Goal: Task Accomplishment & Management: Complete application form

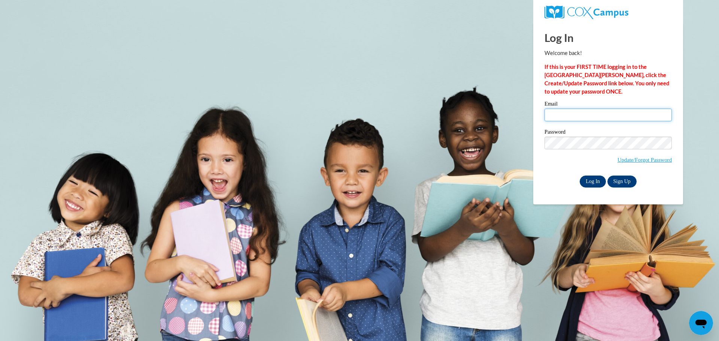
type input "jallen@gccfn.org"
click at [586, 180] on input "Log In" at bounding box center [593, 182] width 26 height 12
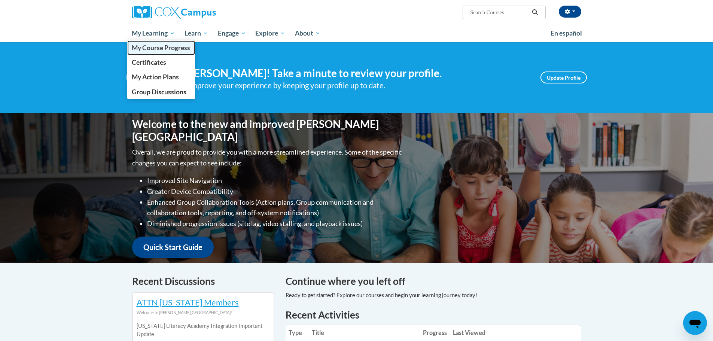
click at [149, 47] on span "My Course Progress" at bounding box center [161, 48] width 58 height 8
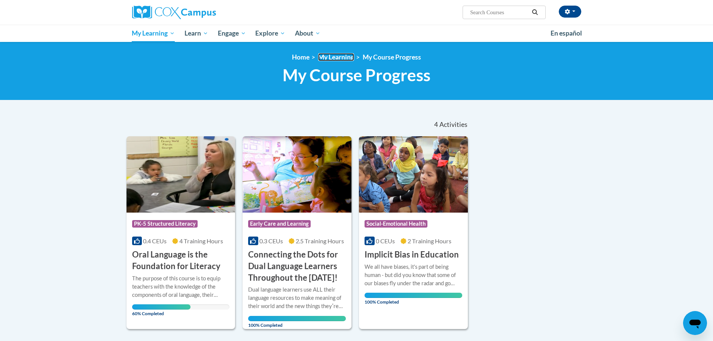
click at [337, 57] on link "My Learning" at bounding box center [336, 57] width 36 height 8
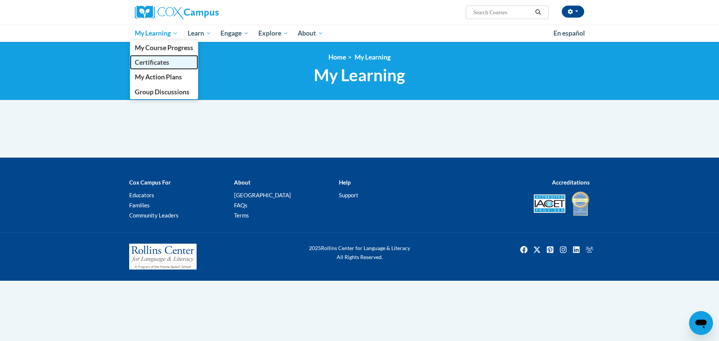
click at [148, 65] on span "Certificates" at bounding box center [152, 62] width 34 height 8
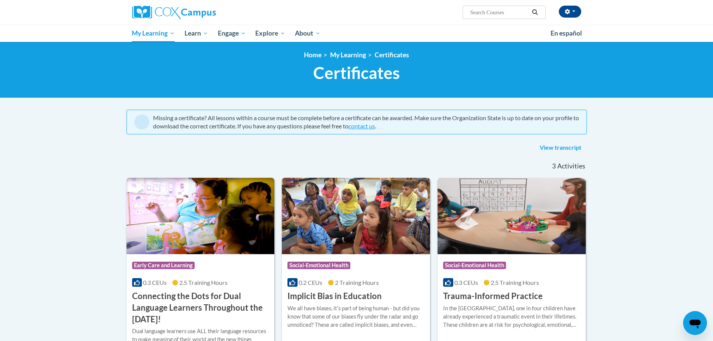
scroll to position [75, 0]
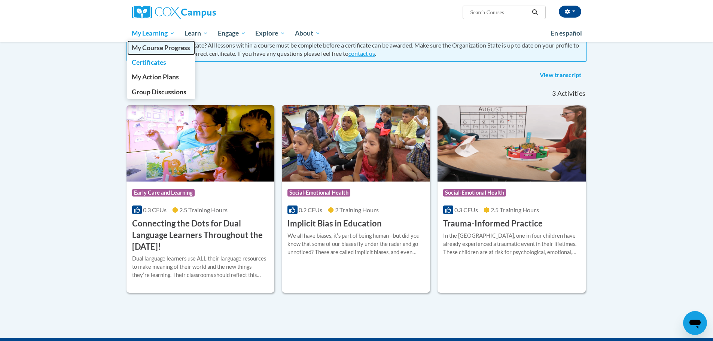
click at [144, 47] on span "My Course Progress" at bounding box center [161, 48] width 58 height 8
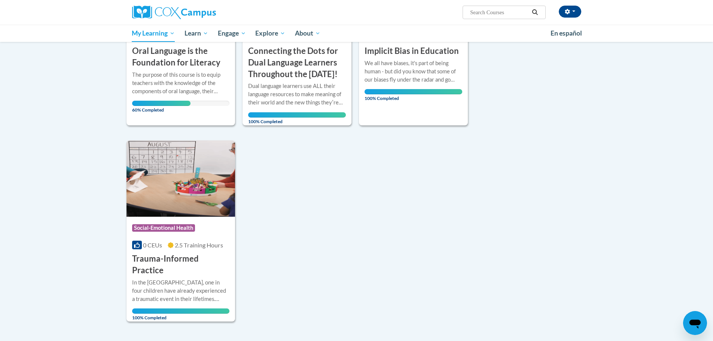
scroll to position [187, 0]
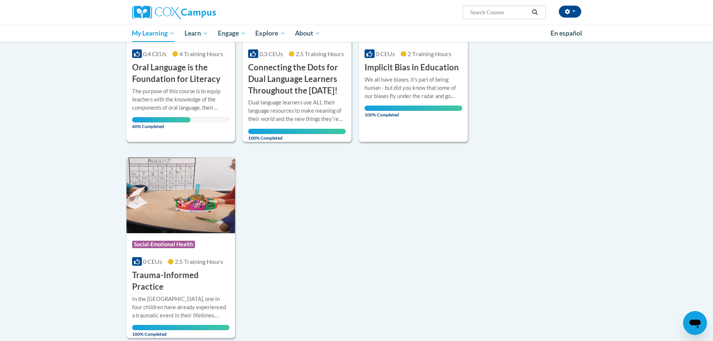
click at [179, 88] on div "The purpose of this course is to equip teachers with the knowledge of the compo…" at bounding box center [181, 99] width 98 height 25
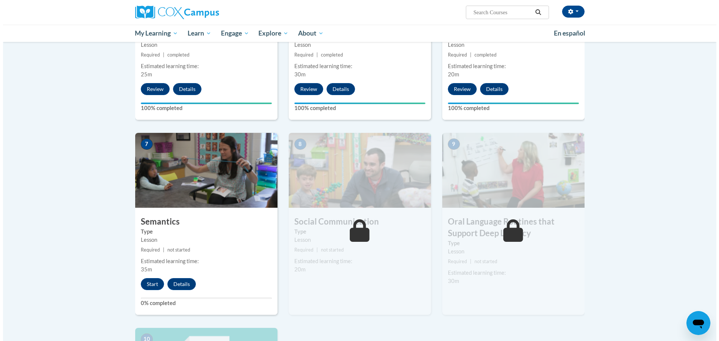
scroll to position [487, 0]
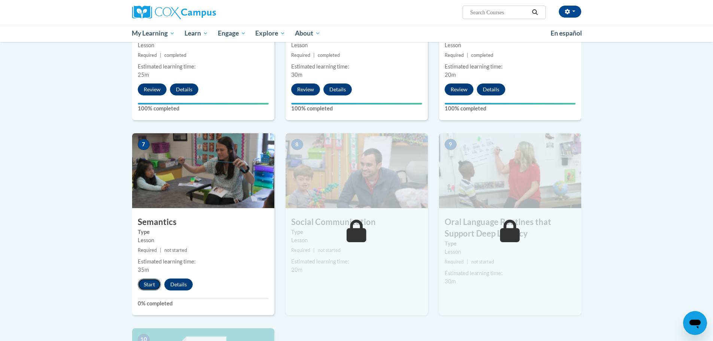
click at [145, 286] on button "Start" at bounding box center [149, 285] width 23 height 12
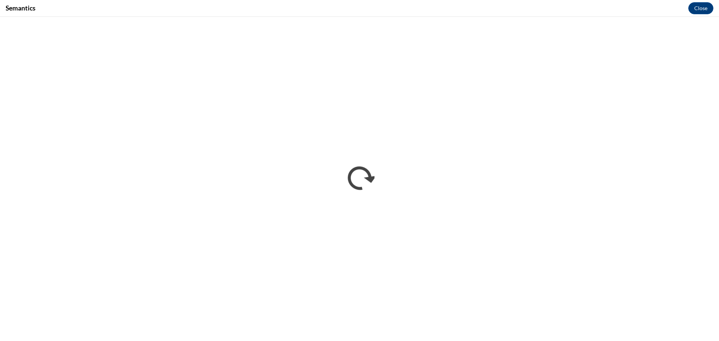
scroll to position [0, 0]
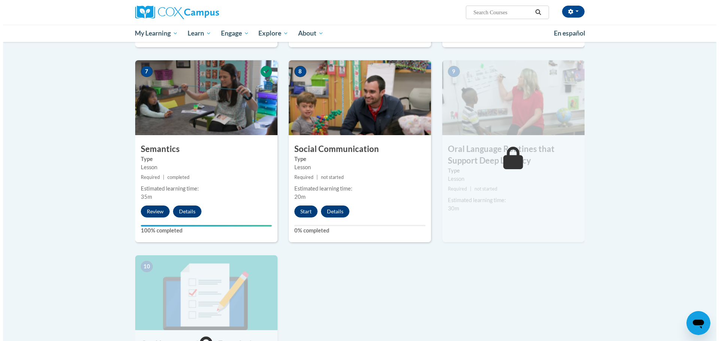
scroll to position [562, 0]
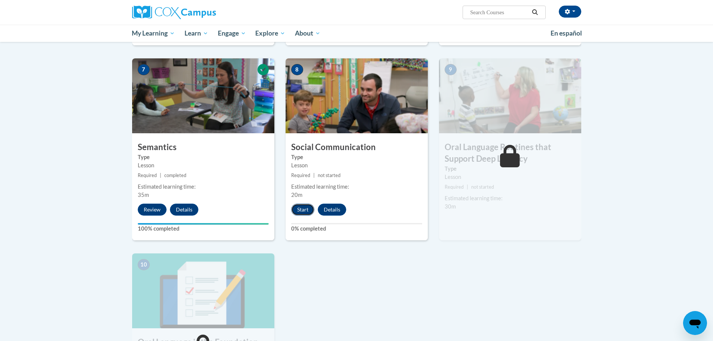
click at [307, 209] on button "Start" at bounding box center [302, 210] width 23 height 12
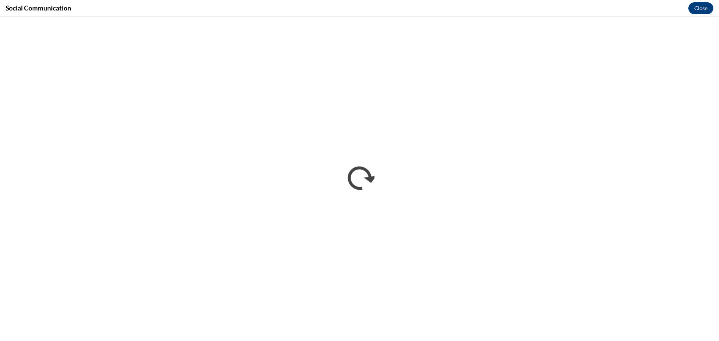
scroll to position [0, 0]
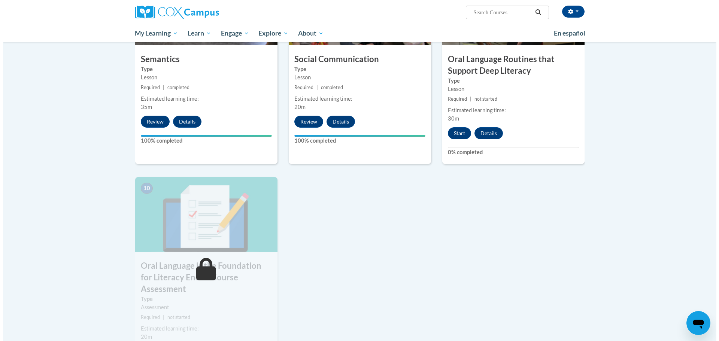
scroll to position [636, 0]
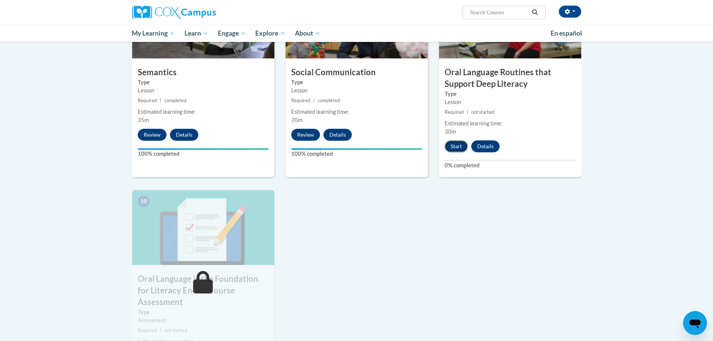
click at [453, 144] on button "Start" at bounding box center [456, 146] width 23 height 12
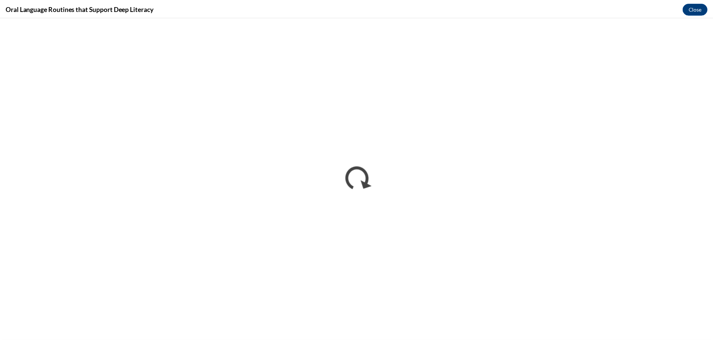
scroll to position [0, 0]
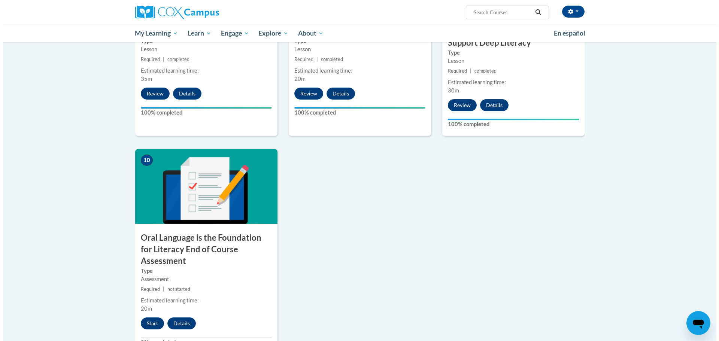
scroll to position [711, 0]
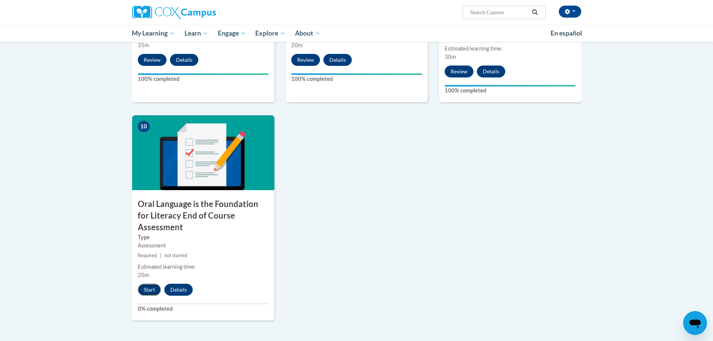
click at [146, 284] on button "Start" at bounding box center [149, 290] width 23 height 12
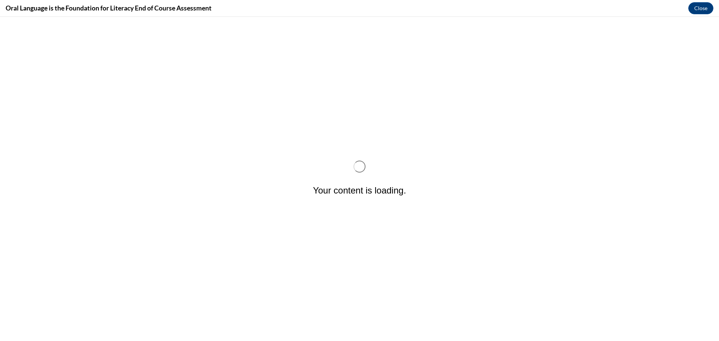
scroll to position [0, 0]
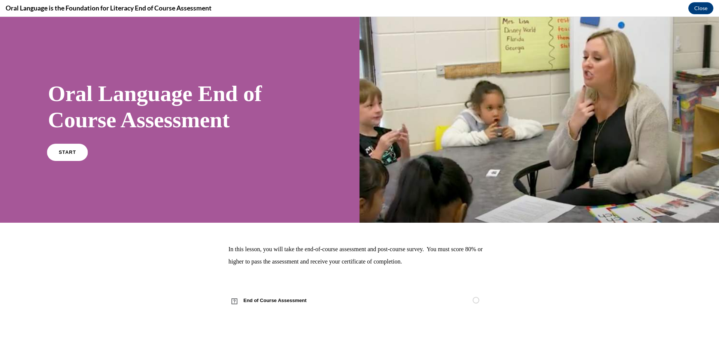
click at [73, 155] on link "START" at bounding box center [67, 151] width 41 height 17
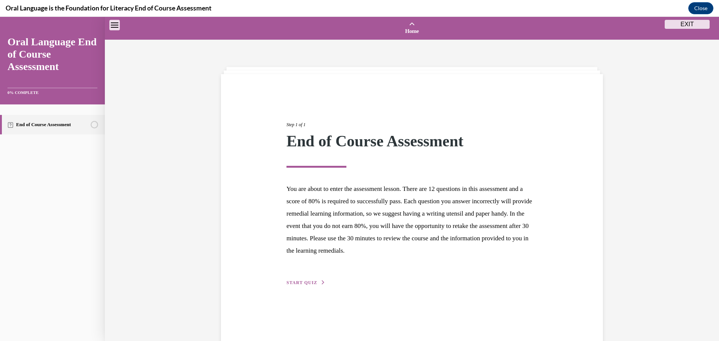
scroll to position [23, 0]
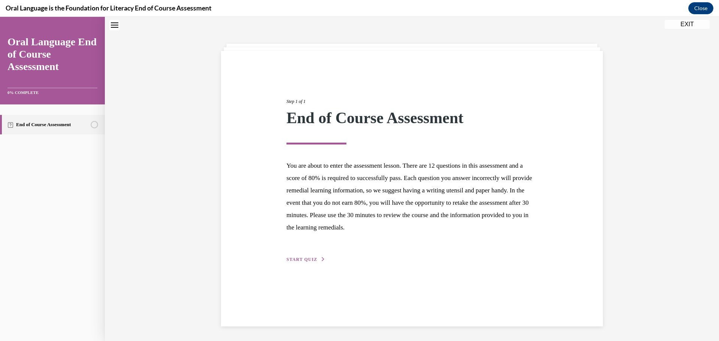
click at [308, 255] on div "Step 1 of 1 End of Course Assessment You are about to enter the assessment less…" at bounding box center [412, 172] width 262 height 183
click at [307, 262] on button "START QUIZ" at bounding box center [305, 259] width 39 height 7
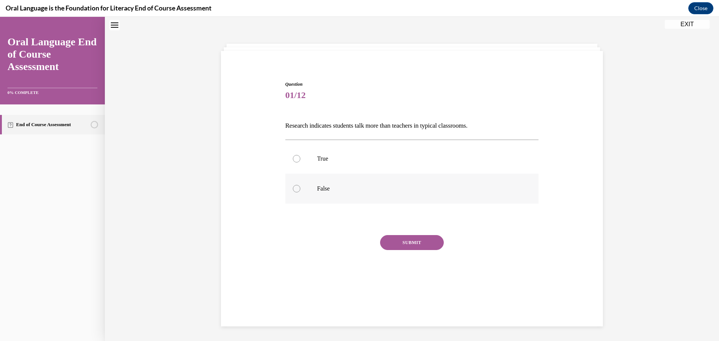
click at [295, 189] on div at bounding box center [296, 188] width 7 height 7
click at [295, 189] on input "False" at bounding box center [296, 188] width 7 height 7
radio input "true"
click at [399, 240] on button "SUBMIT" at bounding box center [412, 242] width 64 height 15
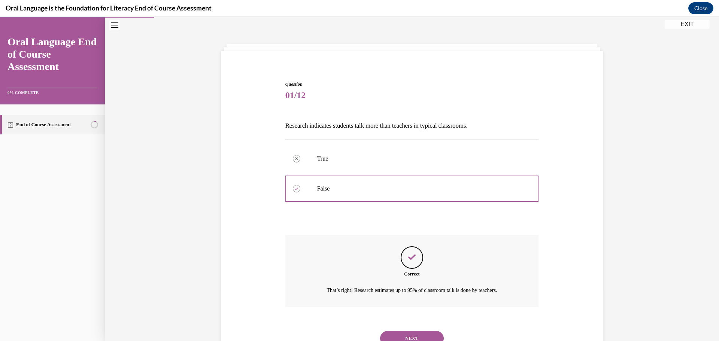
scroll to position [54, 0]
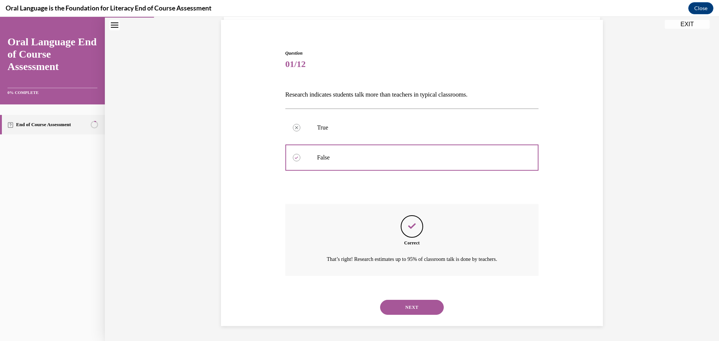
click at [410, 310] on button "NEXT" at bounding box center [412, 307] width 64 height 15
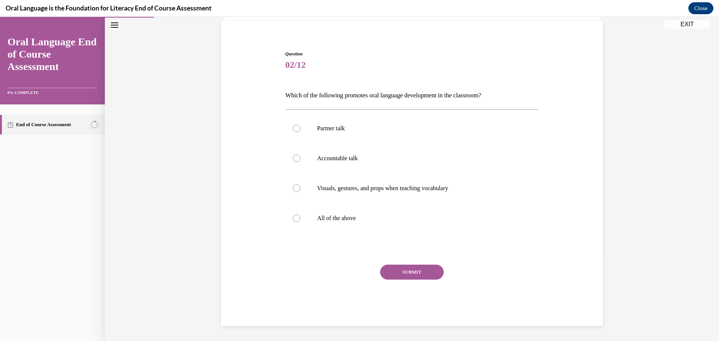
scroll to position [39, 0]
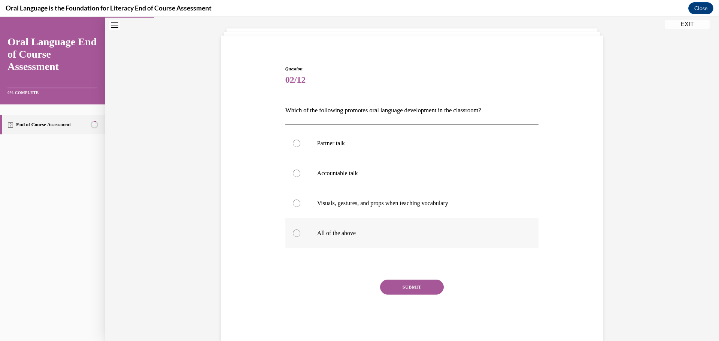
click at [293, 233] on div at bounding box center [296, 232] width 7 height 7
click at [293, 233] on input "All of the above" at bounding box center [296, 232] width 7 height 7
radio input "true"
click at [393, 289] on button "SUBMIT" at bounding box center [412, 287] width 64 height 15
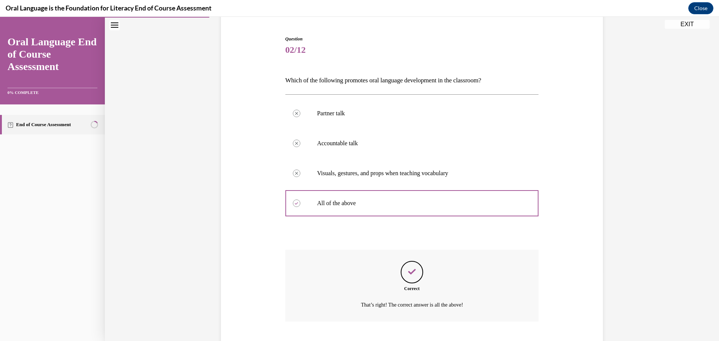
scroll to position [114, 0]
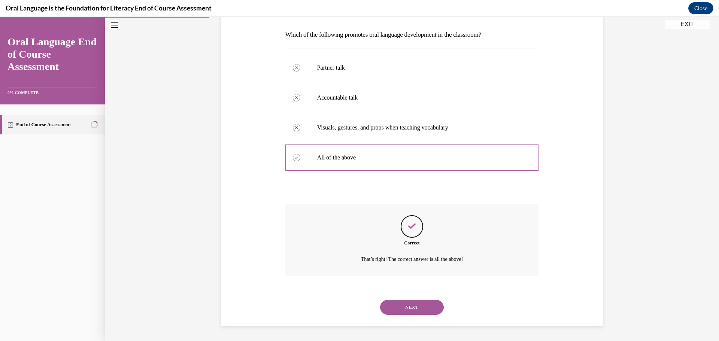
click at [407, 315] on div "NEXT" at bounding box center [411, 307] width 253 height 30
click at [407, 312] on button "NEXT" at bounding box center [412, 307] width 64 height 15
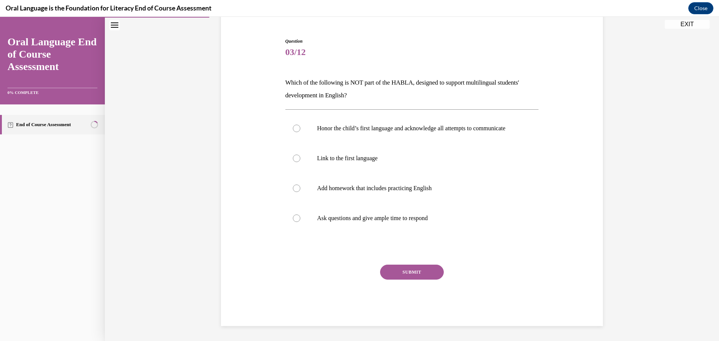
scroll to position [74, 0]
click at [293, 188] on div at bounding box center [296, 188] width 7 height 7
click at [293, 188] on input "Add homework that includes practicing English" at bounding box center [296, 188] width 7 height 7
radio input "true"
click at [415, 271] on button "SUBMIT" at bounding box center [412, 272] width 64 height 15
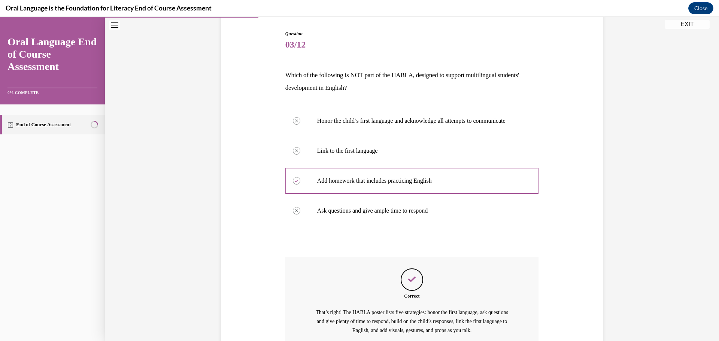
scroll to position [152, 0]
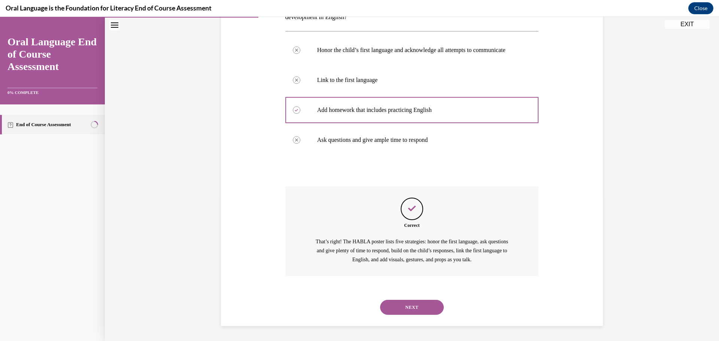
click at [413, 307] on button "NEXT" at bounding box center [412, 307] width 64 height 15
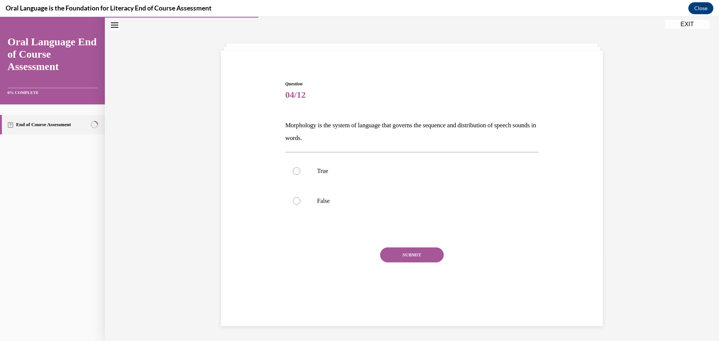
scroll to position [24, 0]
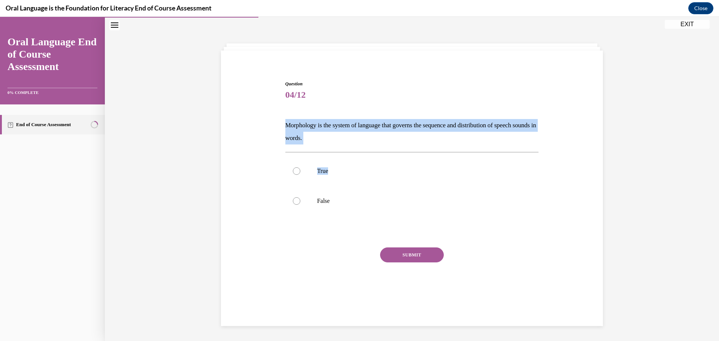
drag, startPoint x: 280, startPoint y: 123, endPoint x: 360, endPoint y: 145, distance: 83.6
click at [360, 145] on div "Question 04/12 Morphology is the system of language that governs the sequence a…" at bounding box center [412, 183] width 386 height 251
copy div "Morphology is the system of language that governs the sequence and distribution…"
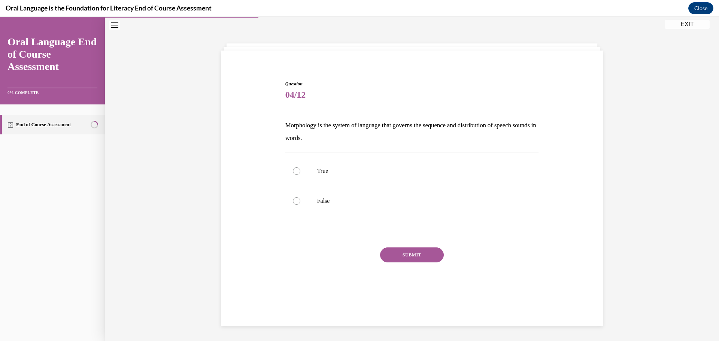
drag, startPoint x: 292, startPoint y: 201, endPoint x: 331, endPoint y: 251, distance: 63.3
click at [293, 201] on div at bounding box center [296, 200] width 7 height 7
click at [293, 201] on input "False" at bounding box center [296, 200] width 7 height 7
radio input "true"
click at [404, 257] on button "SUBMIT" at bounding box center [412, 254] width 64 height 15
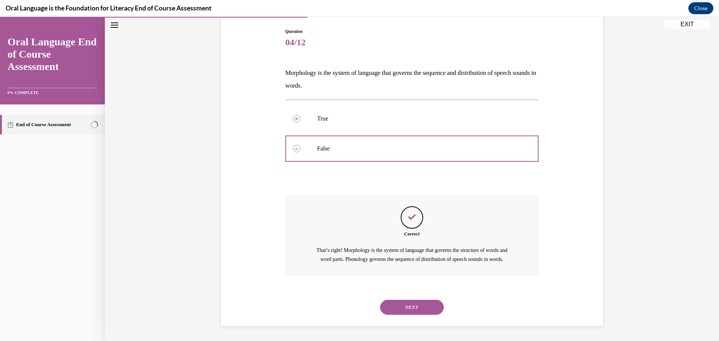
scroll to position [85, 0]
click at [406, 305] on button "NEXT" at bounding box center [412, 307] width 64 height 15
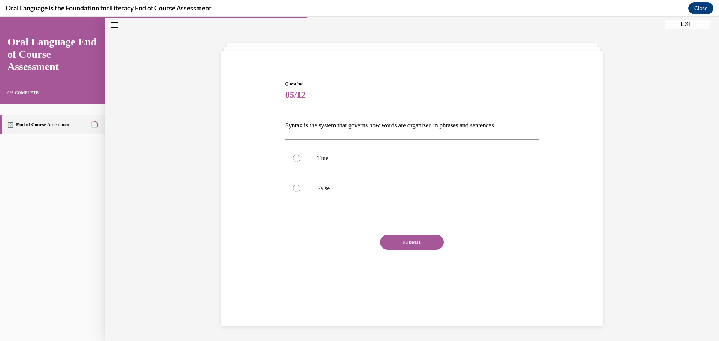
scroll to position [24, 0]
drag, startPoint x: 277, startPoint y: 124, endPoint x: 532, endPoint y: 123, distance: 255.0
click at [532, 123] on div "Question 05/12 Syntax is the system that governs how words are organized in phr…" at bounding box center [412, 177] width 386 height 238
copy p "Syntax is the system that governs how words are organized in phrases and senten…"
click at [293, 158] on div at bounding box center [296, 158] width 7 height 7
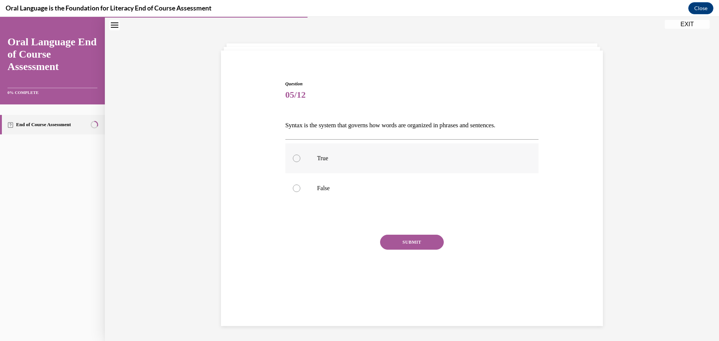
click at [293, 158] on input "True" at bounding box center [296, 158] width 7 height 7
radio input "true"
click at [391, 238] on button "SUBMIT" at bounding box center [412, 242] width 64 height 15
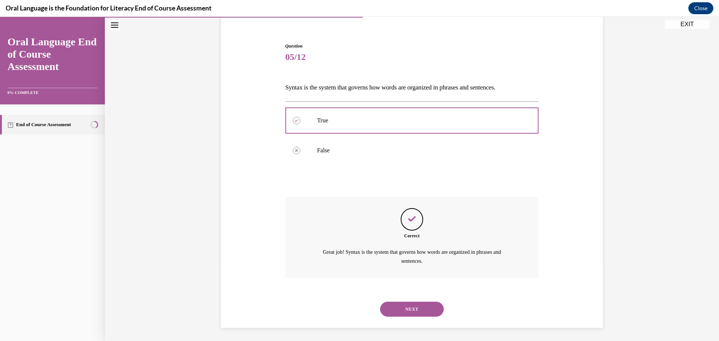
scroll to position [63, 0]
click at [408, 307] on button "NEXT" at bounding box center [412, 307] width 64 height 15
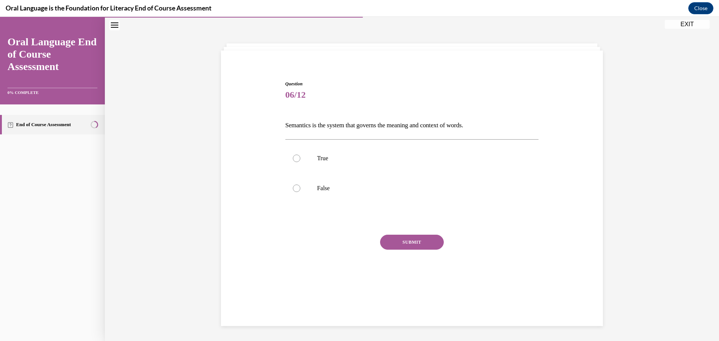
scroll to position [24, 0]
drag, startPoint x: 279, startPoint y: 124, endPoint x: 520, endPoint y: 140, distance: 242.0
click at [519, 142] on div "Question 06/12 Semantics is the system that governs the meaning and context of …" at bounding box center [412, 177] width 386 height 238
copy div "Semantics is the system that governs the meaning and context of words.  True"
click at [296, 160] on div at bounding box center [296, 158] width 7 height 7
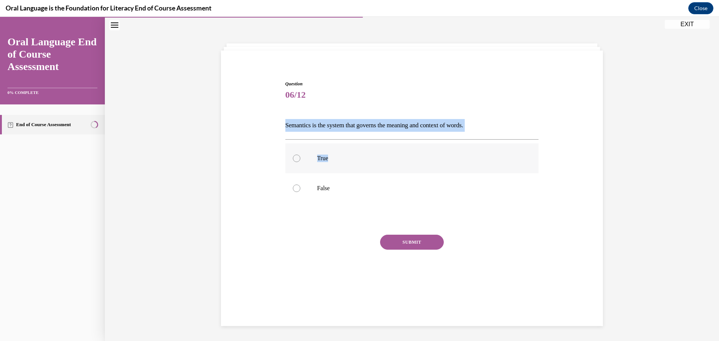
click at [296, 160] on input "True" at bounding box center [296, 158] width 7 height 7
radio input "true"
click at [391, 244] on button "SUBMIT" at bounding box center [412, 242] width 64 height 15
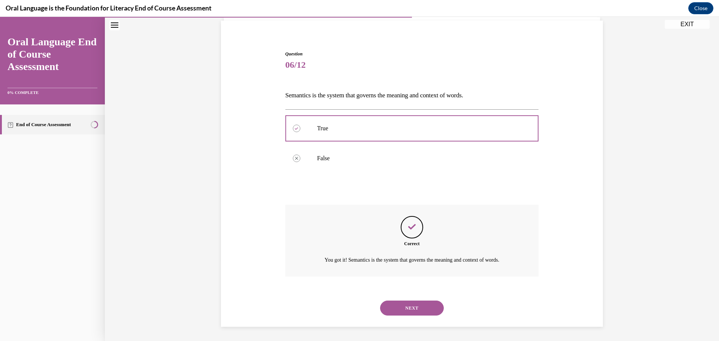
scroll to position [54, 0]
click at [407, 306] on button "NEXT" at bounding box center [412, 307] width 64 height 15
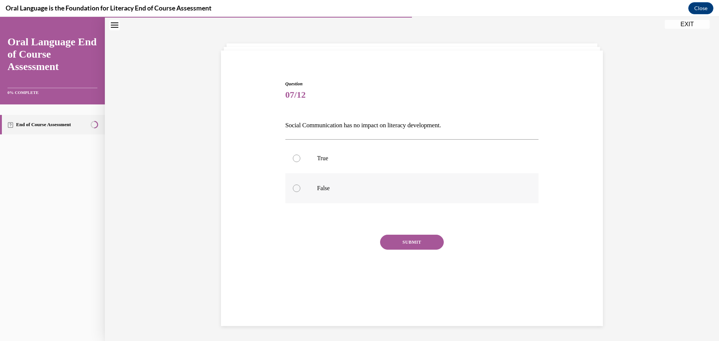
click at [293, 188] on div at bounding box center [296, 188] width 7 height 7
click at [293, 188] on input "False" at bounding box center [296, 188] width 7 height 7
radio input "true"
click at [398, 242] on button "SUBMIT" at bounding box center [412, 242] width 64 height 15
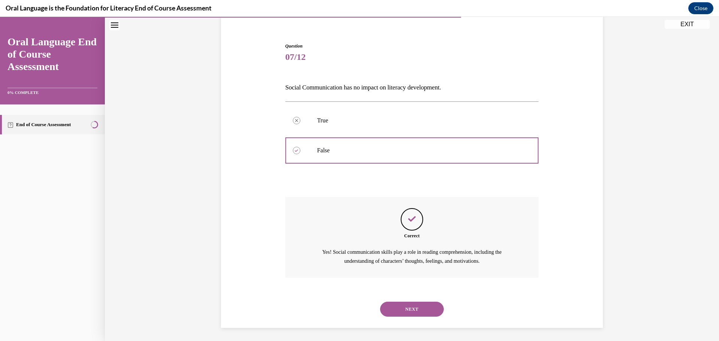
scroll to position [63, 0]
click at [389, 305] on button "NEXT" at bounding box center [412, 307] width 64 height 15
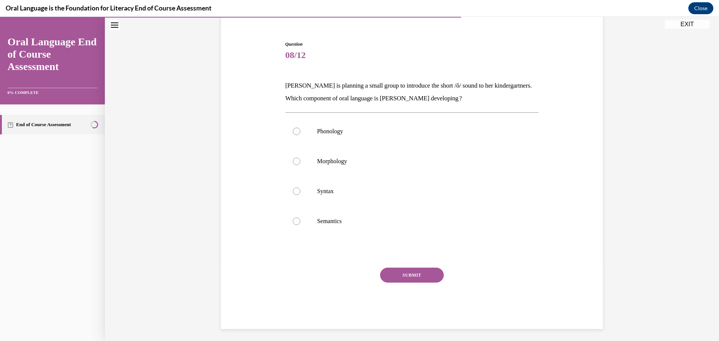
scroll to position [40, 0]
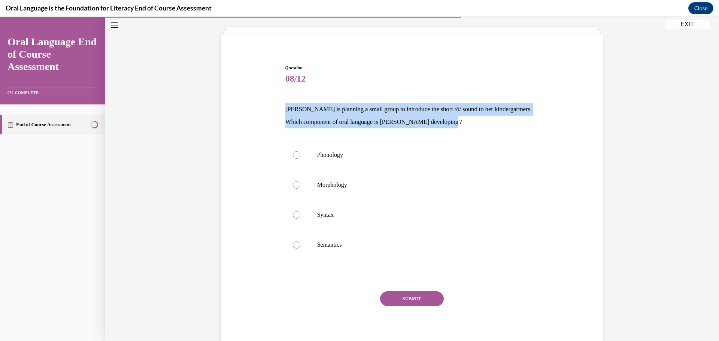
drag, startPoint x: 271, startPoint y: 114, endPoint x: 520, endPoint y: 125, distance: 249.2
click at [520, 125] on div "Question 08/12 Mrs. Coleman is planning a small group to introduce the short /ŏ…" at bounding box center [412, 197] width 386 height 311
copy p "Mrs. Coleman is planning a small group to introduce the short /ŏ/ sound to her …"
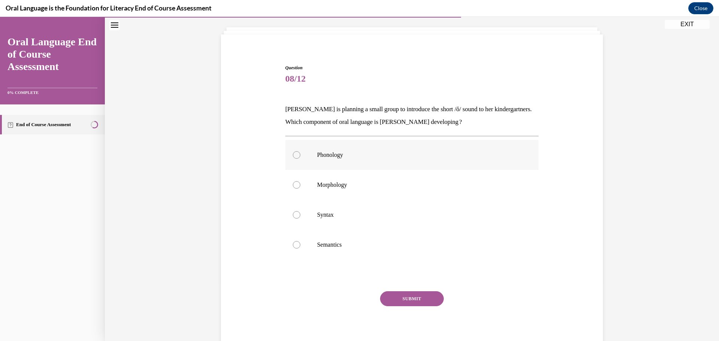
click at [293, 154] on div at bounding box center [296, 154] width 7 height 7
click at [293, 154] on input "Phonology" at bounding box center [296, 154] width 7 height 7
radio input "true"
click at [397, 295] on button "SUBMIT" at bounding box center [412, 298] width 64 height 15
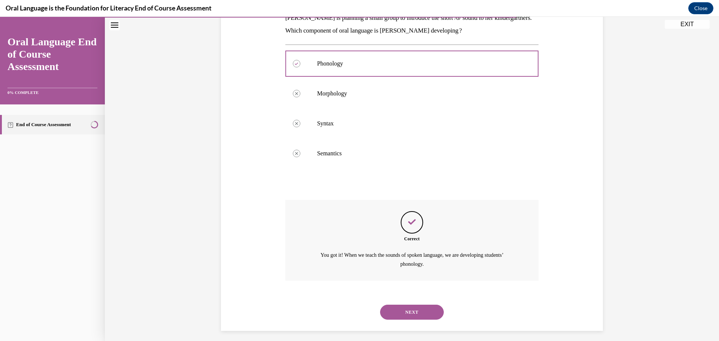
scroll to position [136, 0]
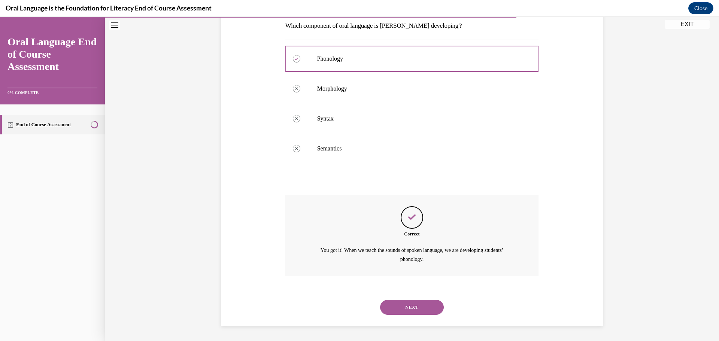
click at [411, 308] on button "NEXT" at bounding box center [412, 307] width 64 height 15
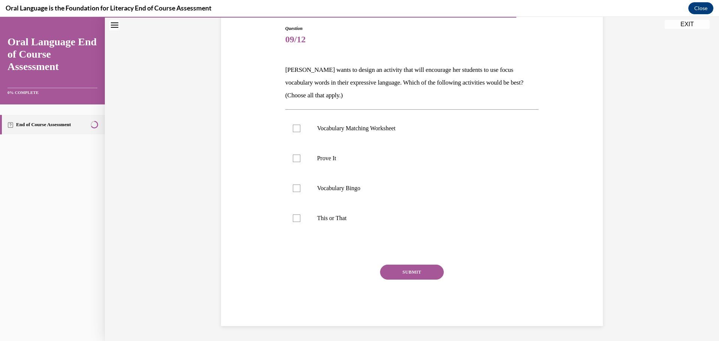
scroll to position [79, 0]
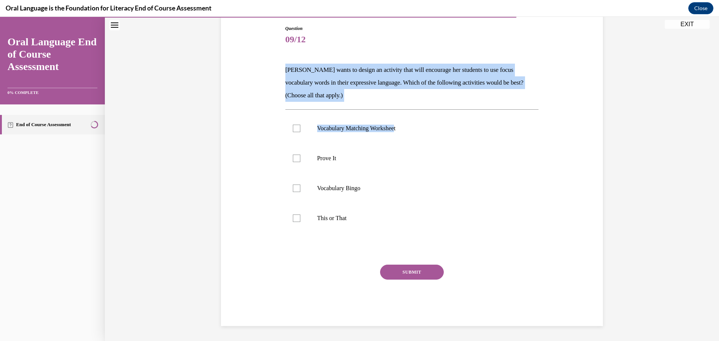
drag, startPoint x: 276, startPoint y: 67, endPoint x: 398, endPoint y: 103, distance: 127.2
click at [398, 103] on div "Question 09/12 Mrs. Butler wants to design an activity that will encourage her …" at bounding box center [412, 164] width 386 height 323
click at [398, 103] on div "Question 09/12 Mrs. Butler wants to design an activity that will encourage her …" at bounding box center [411, 175] width 253 height 301
drag, startPoint x: 285, startPoint y: 72, endPoint x: 372, endPoint y: 98, distance: 90.9
click at [372, 98] on div "Question 09/12 Mrs. Butler wants to design an activity that will encourage her …" at bounding box center [412, 164] width 386 height 323
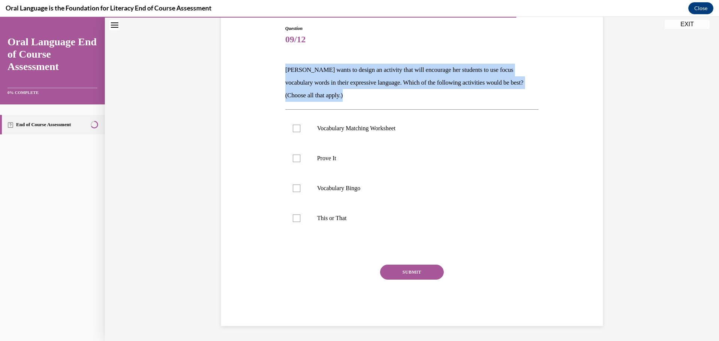
click at [377, 94] on p "Mrs. Butler wants to design an activity that will encourage her students to use…" at bounding box center [411, 83] width 253 height 38
drag, startPoint x: 283, startPoint y: 68, endPoint x: 408, endPoint y: 219, distance: 195.5
click at [407, 220] on div "Question 09/12 Mrs. Butler wants to design an activity that will encourage her …" at bounding box center [411, 175] width 253 height 301
copy div "Mrs. Butler wants to design an activity that will encourage her students to use…"
click at [386, 176] on label "Vocabulary Bingo" at bounding box center [411, 188] width 253 height 30
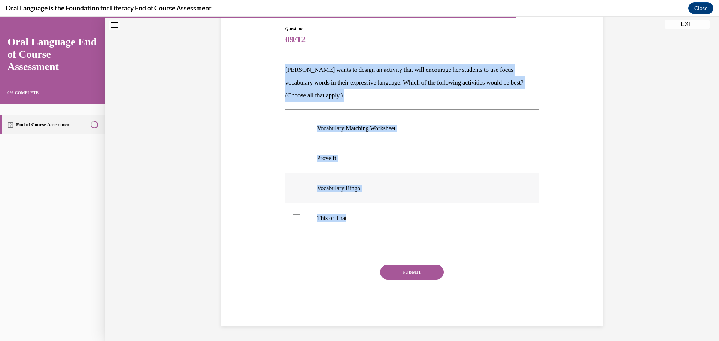
click at [300, 185] on input "Vocabulary Bingo" at bounding box center [296, 188] width 7 height 7
checkbox input "true"
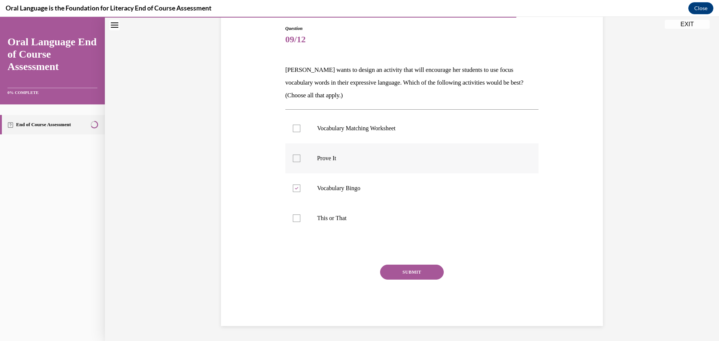
click at [293, 158] on div at bounding box center [296, 158] width 7 height 7
click at [293, 158] on input "Prove It" at bounding box center [296, 158] width 7 height 7
checkbox input "true"
click at [295, 189] on icon at bounding box center [296, 188] width 3 height 3
click at [293, 189] on input "Vocabulary Bingo" at bounding box center [296, 188] width 7 height 7
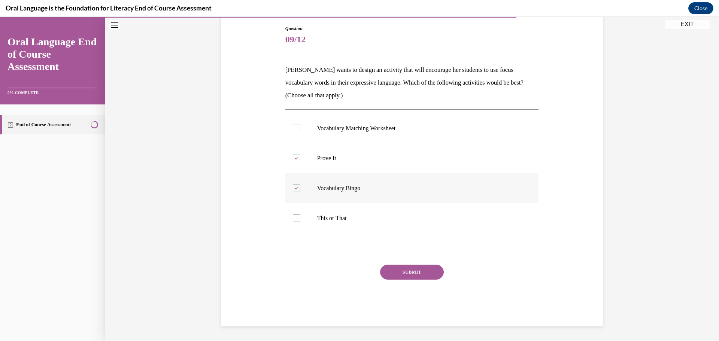
checkbox input "false"
click at [293, 220] on div at bounding box center [296, 218] width 7 height 7
click at [293, 220] on input "This or That" at bounding box center [296, 218] width 7 height 7
checkbox input "true"
click at [413, 275] on button "SUBMIT" at bounding box center [412, 272] width 64 height 15
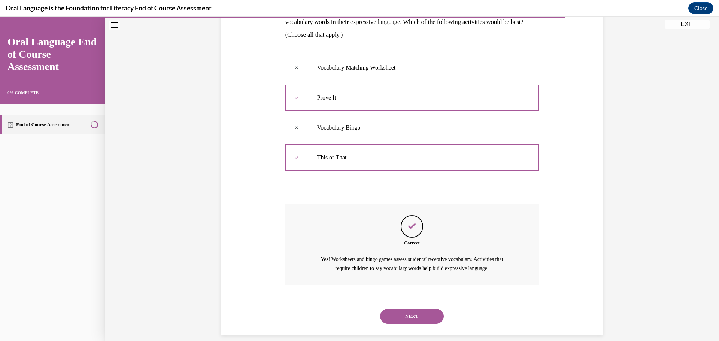
scroll to position [149, 0]
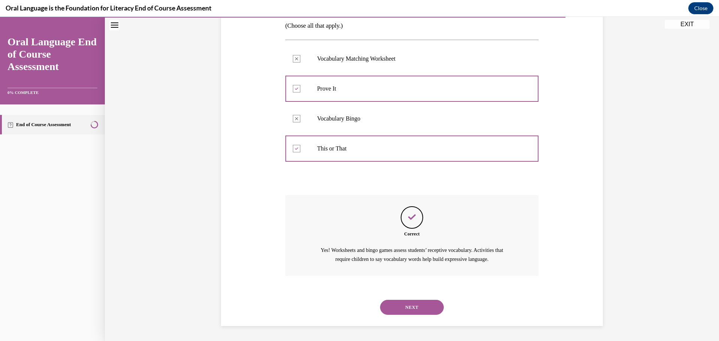
click at [421, 310] on button "NEXT" at bounding box center [412, 307] width 64 height 15
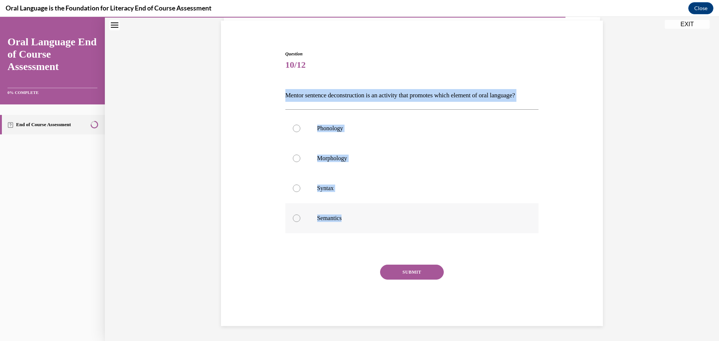
drag, startPoint x: 280, startPoint y: 79, endPoint x: 392, endPoint y: 224, distance: 184.1
click at [392, 224] on div "Question 10/12 Mentor sentence deconstruction is an activity that promotes whic…" at bounding box center [412, 177] width 386 height 298
copy div "Mentor sentence deconstruction is an activity that promotes which element of or…"
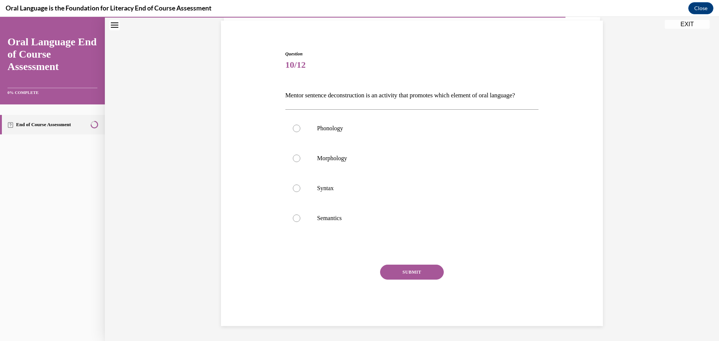
drag, startPoint x: 287, startPoint y: 250, endPoint x: 268, endPoint y: 223, distance: 32.6
click at [286, 250] on div at bounding box center [411, 248] width 253 height 9
click at [295, 187] on div at bounding box center [296, 188] width 7 height 7
click at [295, 187] on input "Syntax" at bounding box center [296, 188] width 7 height 7
radio input "true"
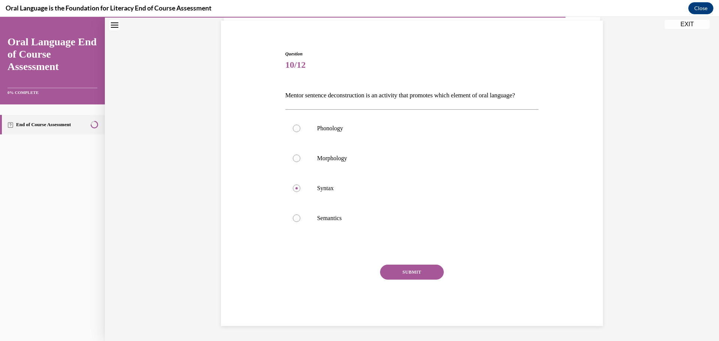
click at [408, 273] on button "SUBMIT" at bounding box center [412, 272] width 64 height 15
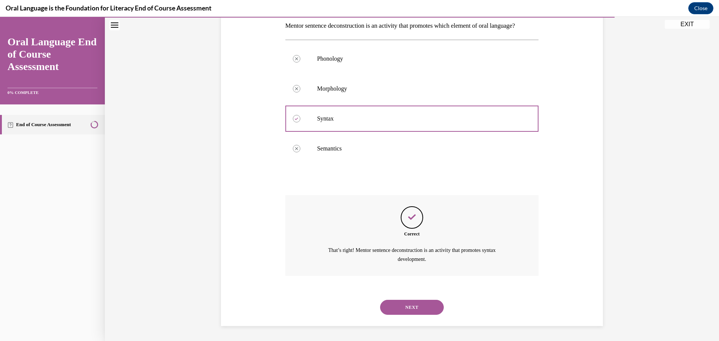
scroll to position [136, 0]
click at [412, 308] on button "NEXT" at bounding box center [412, 307] width 64 height 15
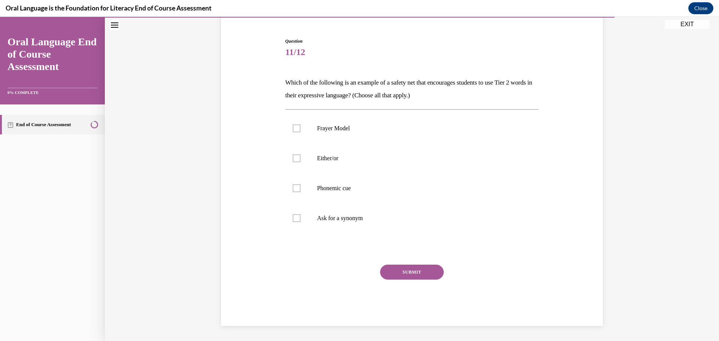
scroll to position [66, 0]
drag, startPoint x: 274, startPoint y: 79, endPoint x: 447, endPoint y: 214, distance: 219.7
click at [447, 214] on div "Question 11/12 Which of the following is an example of a safety net that encour…" at bounding box center [412, 170] width 386 height 311
copy div "Which of the following is an example of a safety net that encourages students t…"
click at [295, 159] on div at bounding box center [296, 158] width 7 height 7
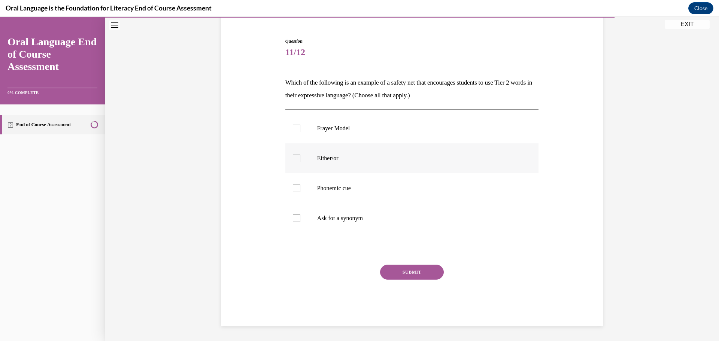
click at [295, 159] on input "Either/or" at bounding box center [296, 158] width 7 height 7
checkbox input "true"
click at [295, 218] on div at bounding box center [296, 218] width 7 height 7
click at [295, 218] on input "Ask for a synonym" at bounding box center [296, 218] width 7 height 7
checkbox input "true"
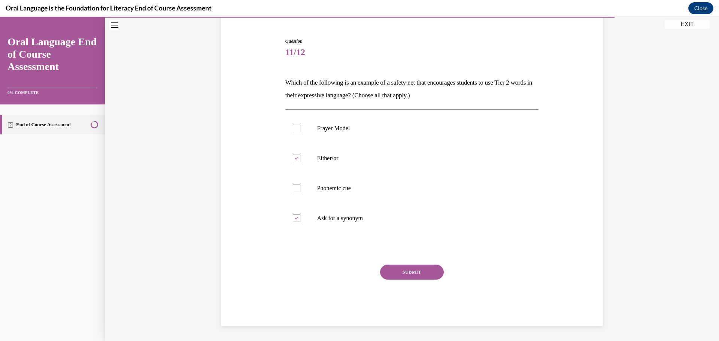
click at [390, 274] on button "SUBMIT" at bounding box center [412, 272] width 64 height 15
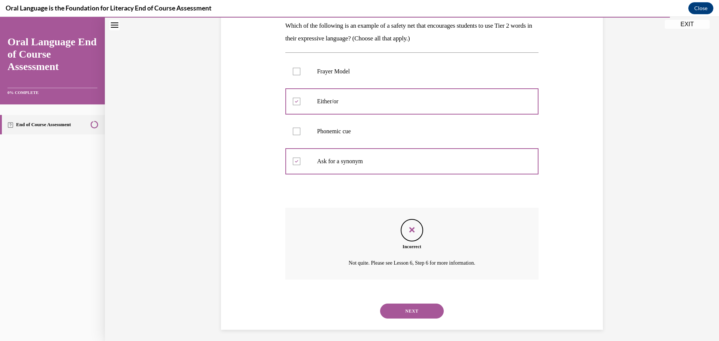
scroll to position [127, 0]
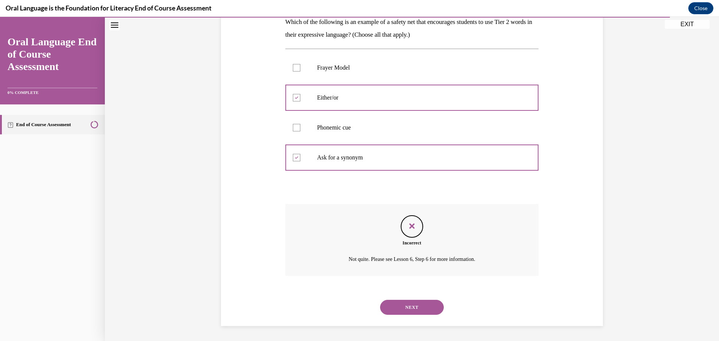
click at [405, 306] on button "NEXT" at bounding box center [412, 307] width 64 height 15
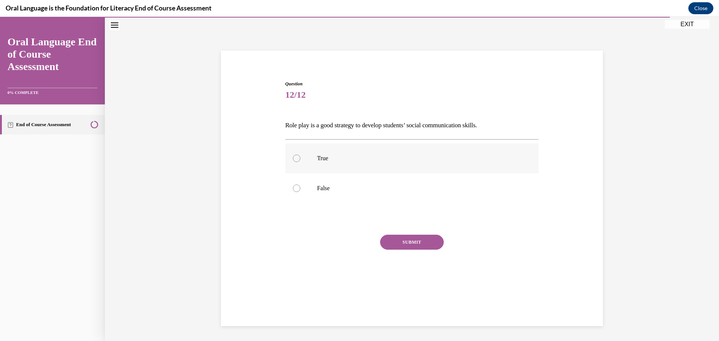
click at [293, 159] on div at bounding box center [296, 158] width 7 height 7
click at [293, 159] on input "True" at bounding box center [296, 158] width 7 height 7
radio input "true"
click at [407, 246] on button "SUBMIT" at bounding box center [412, 242] width 64 height 15
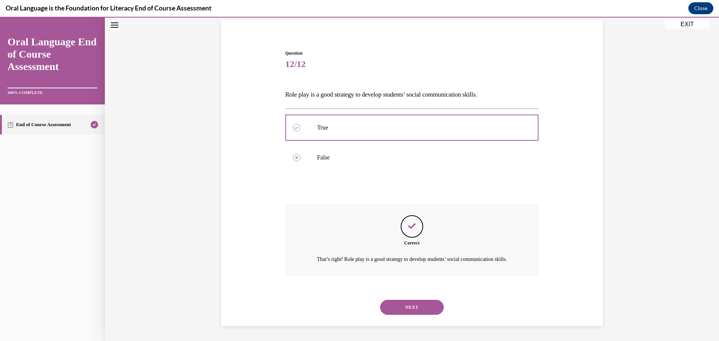
scroll to position [63, 0]
click at [412, 302] on button "NEXT" at bounding box center [412, 307] width 64 height 15
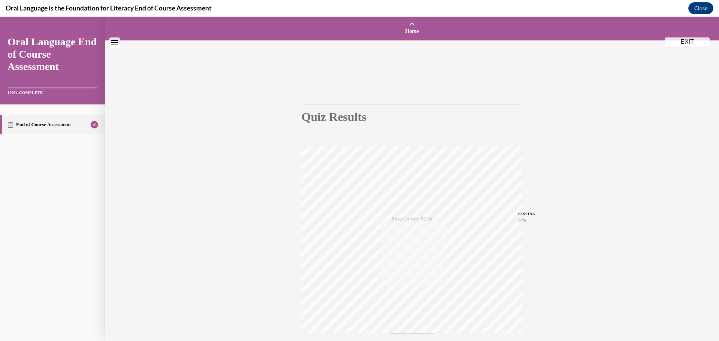
scroll to position [60, 0]
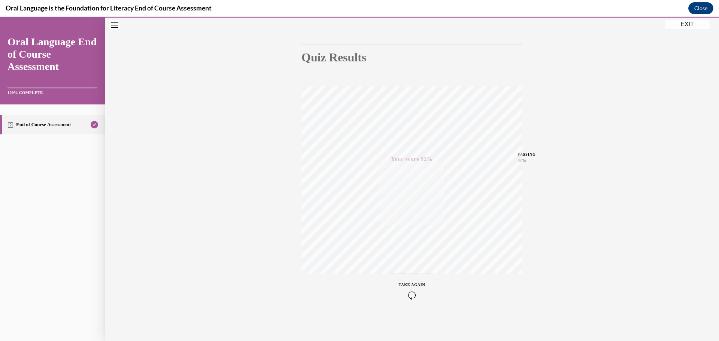
click at [410, 298] on icon "button" at bounding box center [412, 295] width 27 height 8
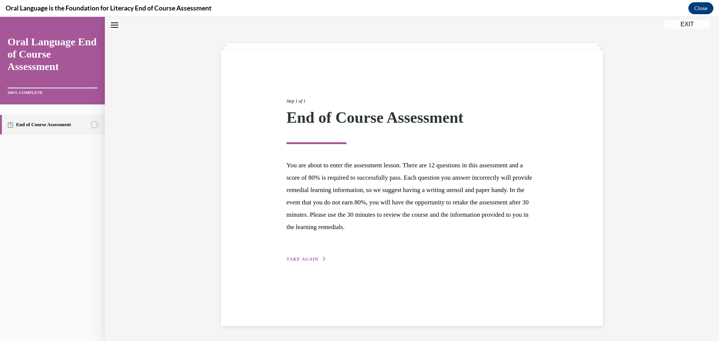
scroll to position [24, 0]
click at [306, 258] on span "TAKE AGAIN" at bounding box center [302, 258] width 32 height 5
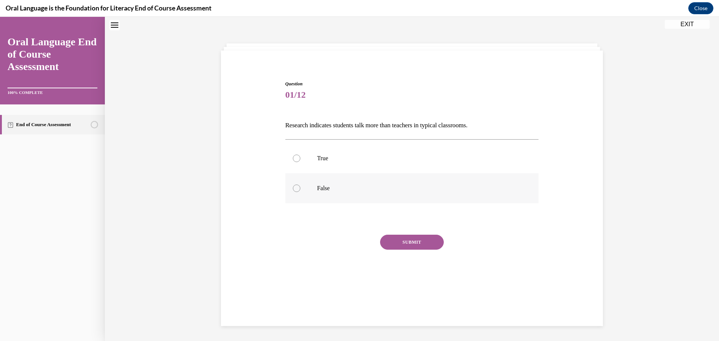
click at [296, 186] on div at bounding box center [296, 188] width 7 height 7
click at [296, 186] on input "False" at bounding box center [296, 188] width 7 height 7
radio input "true"
click at [392, 241] on button "SUBMIT" at bounding box center [412, 242] width 64 height 15
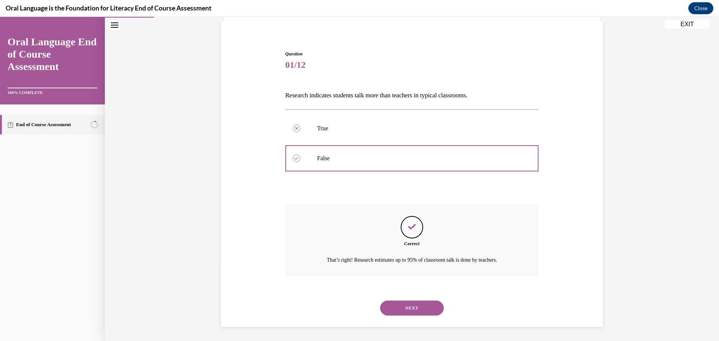
scroll to position [54, 0]
click at [396, 312] on button "NEXT" at bounding box center [412, 307] width 64 height 15
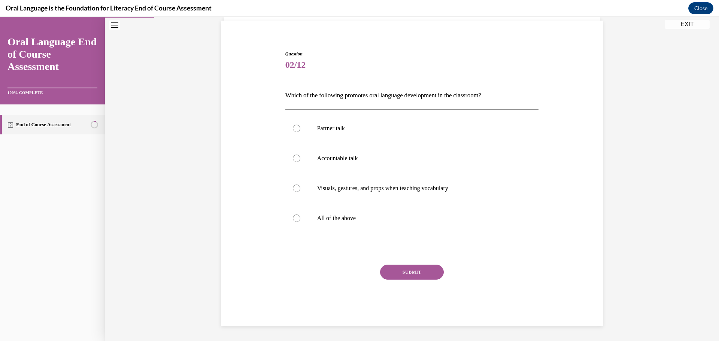
scroll to position [39, 0]
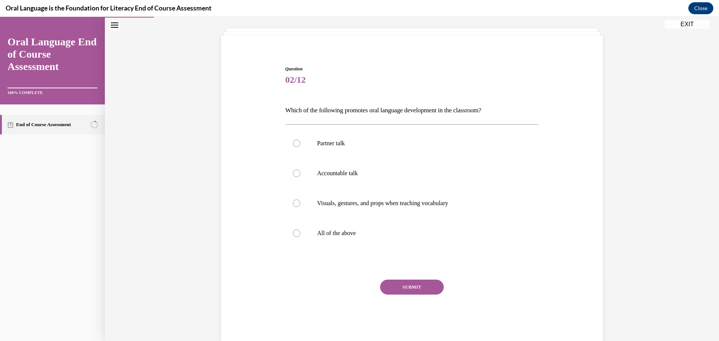
drag, startPoint x: 292, startPoint y: 235, endPoint x: 313, endPoint y: 250, distance: 26.2
click at [293, 235] on div at bounding box center [296, 232] width 7 height 7
click at [293, 235] on input "All of the above" at bounding box center [296, 232] width 7 height 7
radio input "true"
click at [385, 291] on button "SUBMIT" at bounding box center [412, 287] width 64 height 15
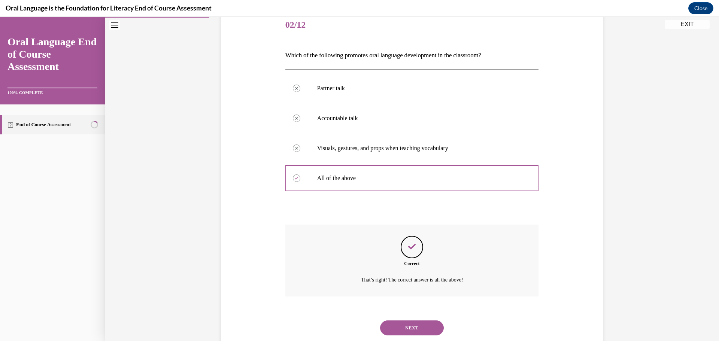
scroll to position [114, 0]
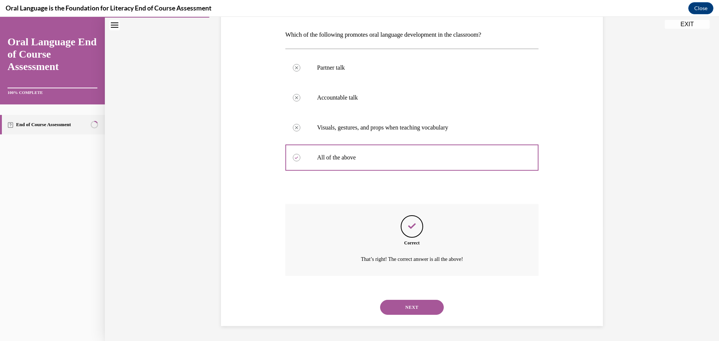
click at [407, 310] on button "NEXT" at bounding box center [412, 307] width 64 height 15
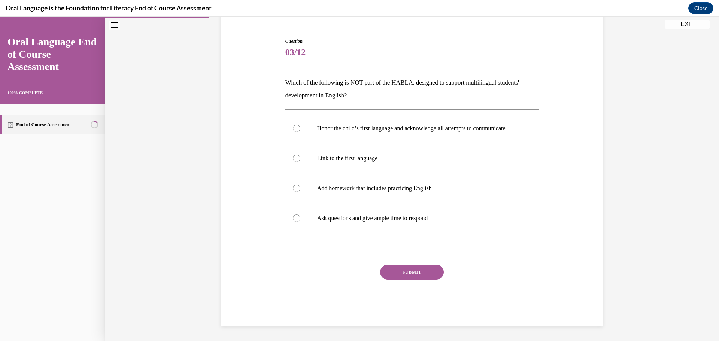
scroll to position [74, 0]
click at [289, 190] on label "Add homework that includes practicing English" at bounding box center [411, 188] width 253 height 30
click at [293, 190] on input "Add homework that includes practicing English" at bounding box center [296, 188] width 7 height 7
radio input "true"
click at [393, 276] on button "SUBMIT" at bounding box center [412, 272] width 64 height 15
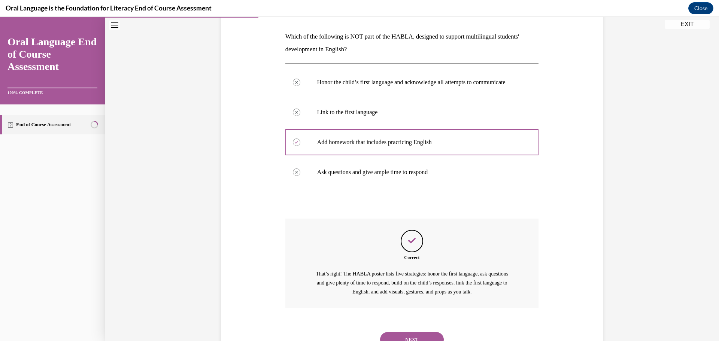
scroll to position [152, 0]
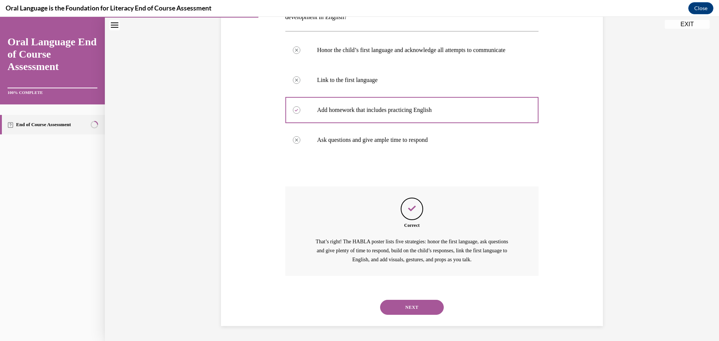
click at [404, 310] on button "NEXT" at bounding box center [412, 307] width 64 height 15
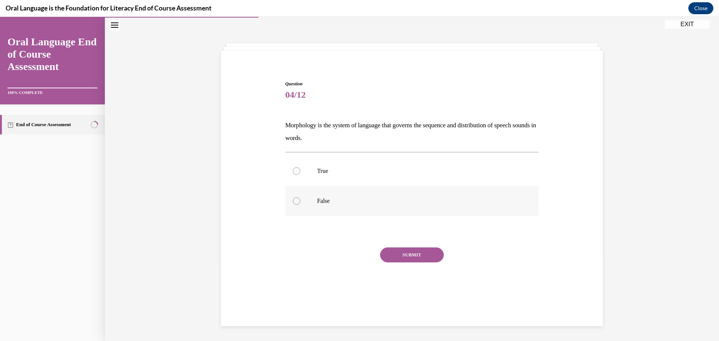
click at [295, 201] on div at bounding box center [296, 200] width 7 height 7
click at [295, 201] on input "False" at bounding box center [296, 200] width 7 height 7
radio input "true"
click at [406, 256] on button "SUBMIT" at bounding box center [412, 254] width 64 height 15
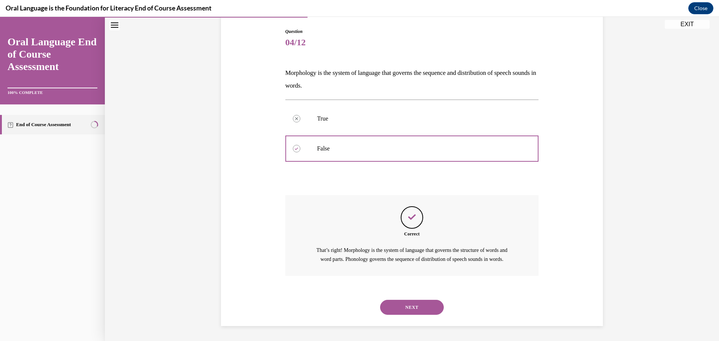
scroll to position [85, 0]
click at [407, 307] on button "NEXT" at bounding box center [412, 307] width 64 height 15
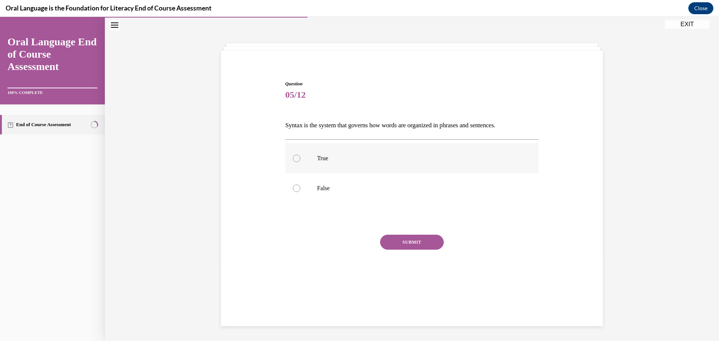
click at [295, 158] on div at bounding box center [296, 158] width 7 height 7
click at [295, 158] on input "True" at bounding box center [296, 158] width 7 height 7
radio input "true"
click at [395, 242] on button "SUBMIT" at bounding box center [412, 242] width 64 height 15
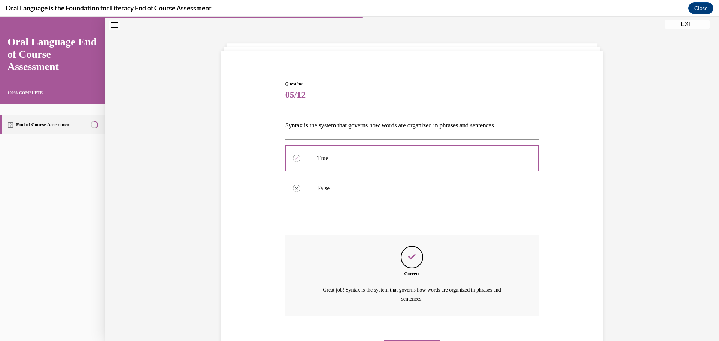
scroll to position [63, 0]
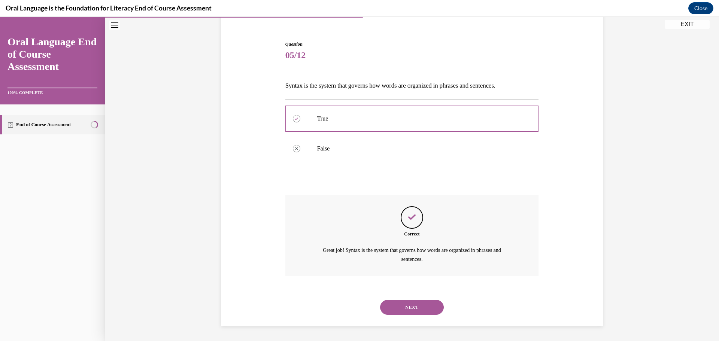
click at [404, 306] on button "NEXT" at bounding box center [412, 307] width 64 height 15
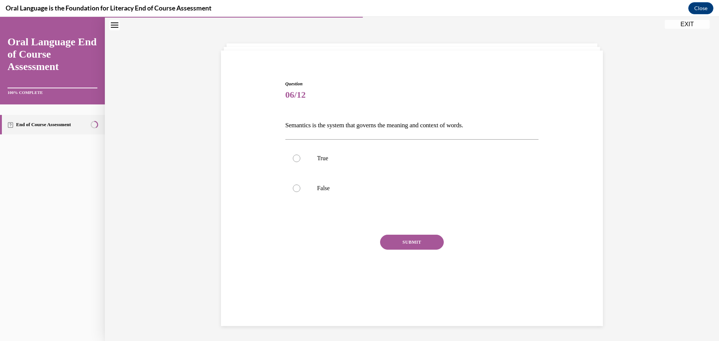
scroll to position [24, 0]
click at [294, 155] on label "True" at bounding box center [411, 158] width 253 height 30
click at [294, 155] on input "True" at bounding box center [296, 158] width 7 height 7
radio input "true"
click at [397, 244] on button "SUBMIT" at bounding box center [412, 242] width 64 height 15
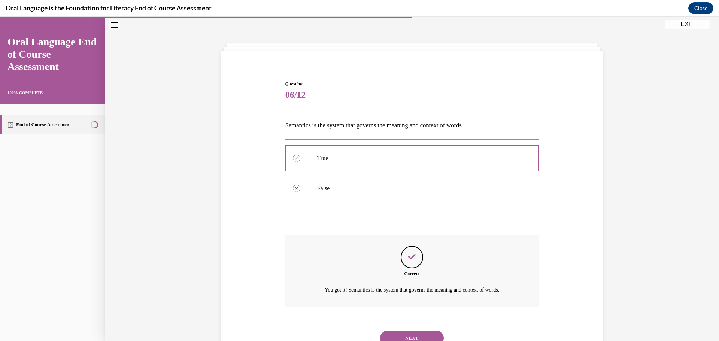
scroll to position [54, 0]
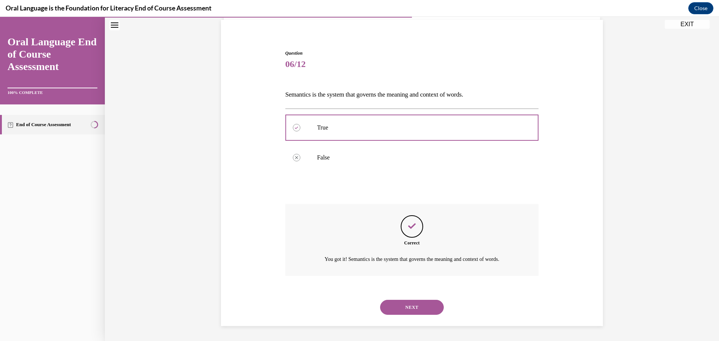
click at [412, 304] on button "NEXT" at bounding box center [412, 307] width 64 height 15
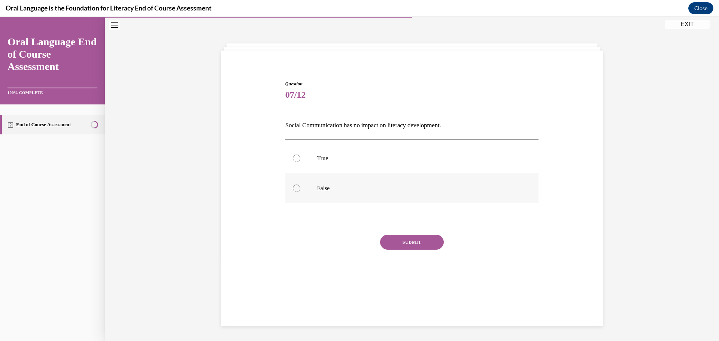
click at [297, 186] on div at bounding box center [296, 188] width 7 height 7
click at [297, 186] on input "False" at bounding box center [296, 188] width 7 height 7
radio input "true"
click at [412, 248] on button "SUBMIT" at bounding box center [412, 242] width 64 height 15
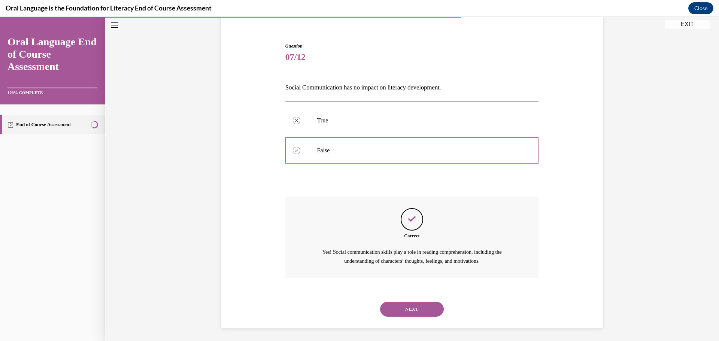
scroll to position [63, 0]
click at [413, 309] on button "NEXT" at bounding box center [412, 307] width 64 height 15
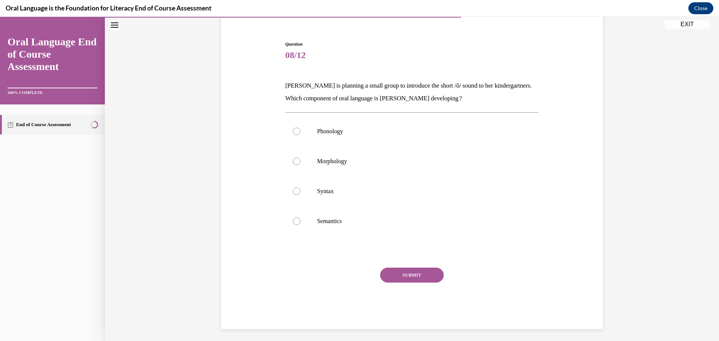
scroll to position [40, 0]
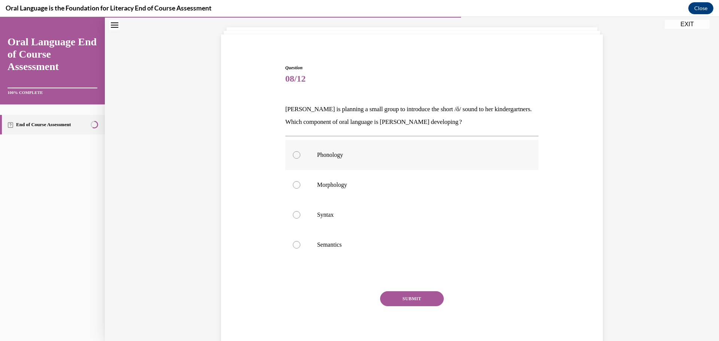
click at [294, 155] on div at bounding box center [296, 154] width 7 height 7
click at [294, 155] on input "Phonology" at bounding box center [296, 154] width 7 height 7
radio input "true"
click at [410, 300] on button "SUBMIT" at bounding box center [412, 298] width 64 height 15
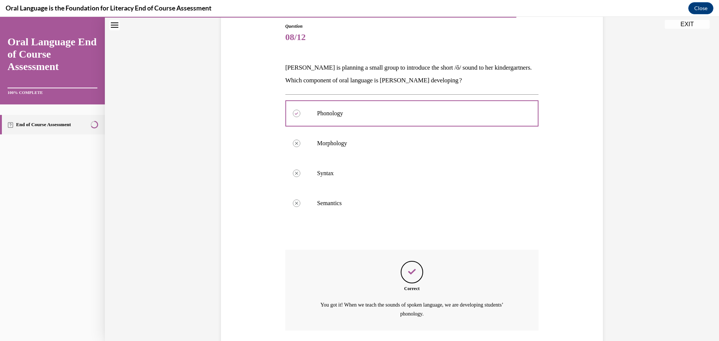
scroll to position [136, 0]
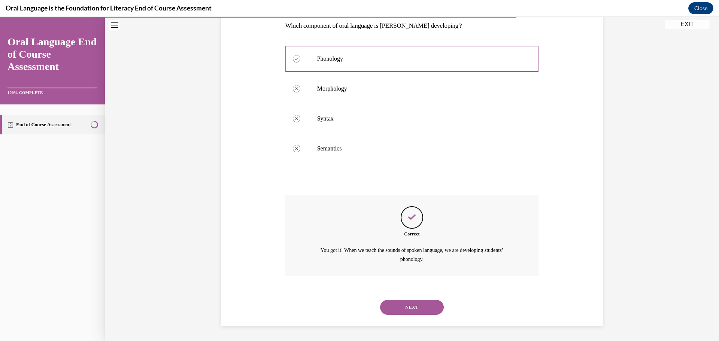
click at [403, 313] on button "NEXT" at bounding box center [412, 307] width 64 height 15
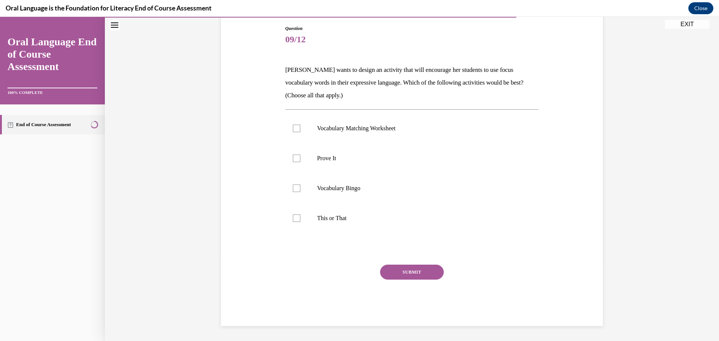
scroll to position [79, 0]
click at [293, 161] on div at bounding box center [296, 158] width 7 height 7
click at [293, 161] on input "Prove It" at bounding box center [296, 158] width 7 height 7
checkbox input "true"
click at [298, 220] on label "This or That" at bounding box center [411, 218] width 253 height 30
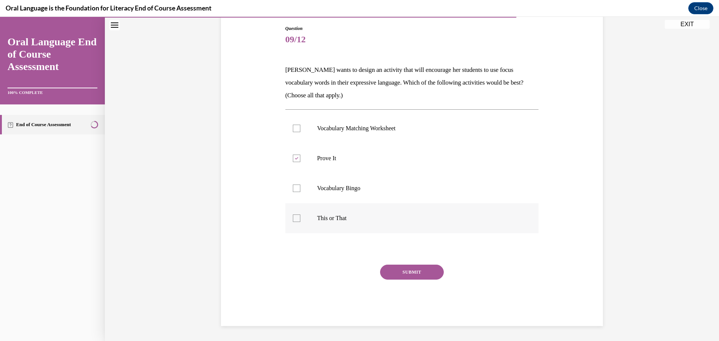
click at [298, 220] on input "This or That" at bounding box center [296, 218] width 7 height 7
checkbox input "true"
click at [402, 276] on button "SUBMIT" at bounding box center [412, 272] width 64 height 15
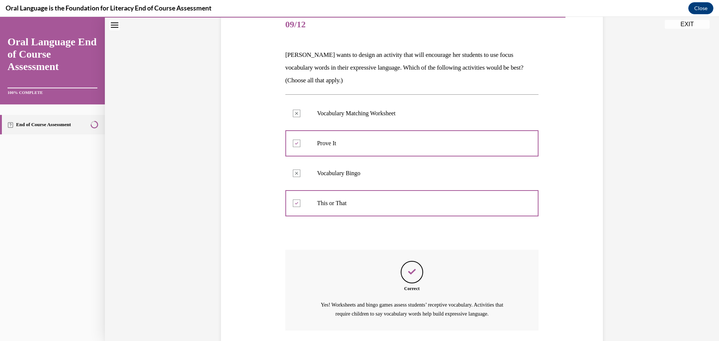
scroll to position [149, 0]
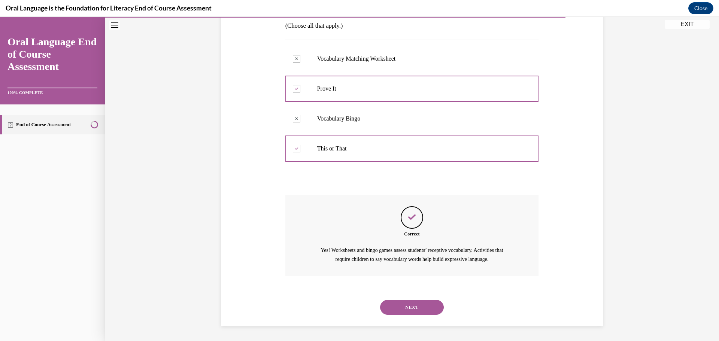
click at [407, 305] on button "NEXT" at bounding box center [412, 307] width 64 height 15
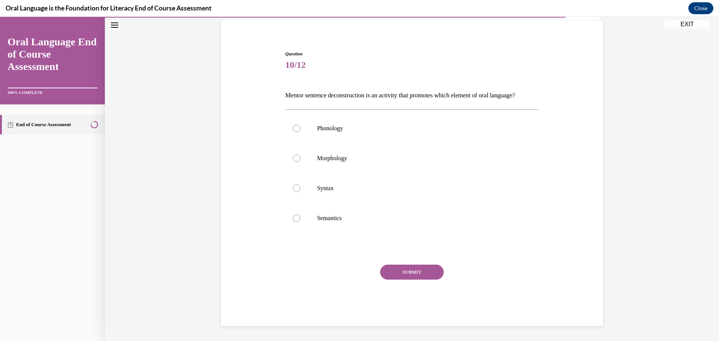
drag, startPoint x: 297, startPoint y: 188, endPoint x: 352, endPoint y: 238, distance: 74.7
click at [297, 188] on div at bounding box center [296, 188] width 7 height 7
click at [297, 188] on input "Syntax" at bounding box center [296, 188] width 7 height 7
radio input "true"
click at [409, 274] on button "SUBMIT" at bounding box center [412, 272] width 64 height 15
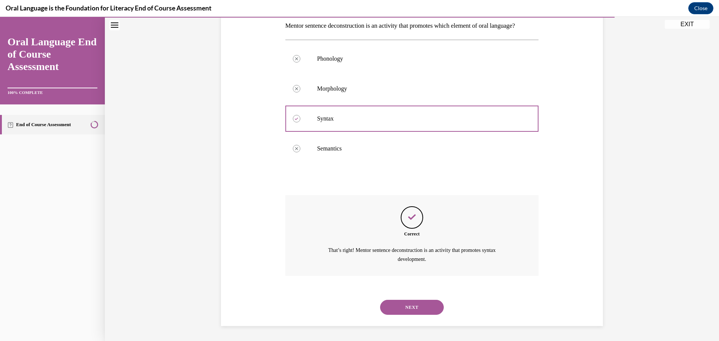
scroll to position [136, 0]
click at [412, 307] on button "NEXT" at bounding box center [412, 307] width 64 height 15
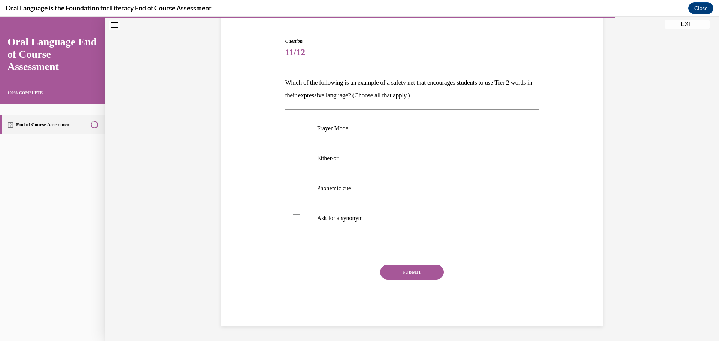
scroll to position [66, 0]
click at [293, 158] on div at bounding box center [296, 158] width 7 height 7
click at [293, 158] on input "Either/or" at bounding box center [296, 158] width 7 height 7
checkbox input "true"
click at [295, 219] on div at bounding box center [296, 218] width 7 height 7
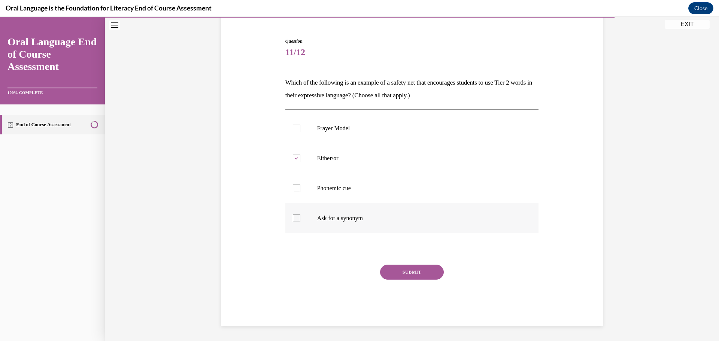
click at [295, 219] on input "Ask for a synonym" at bounding box center [296, 218] width 7 height 7
checkbox input "true"
click at [294, 189] on div at bounding box center [296, 188] width 7 height 7
click at [294, 189] on input "Phonemic cue" at bounding box center [296, 188] width 7 height 7
checkbox input "true"
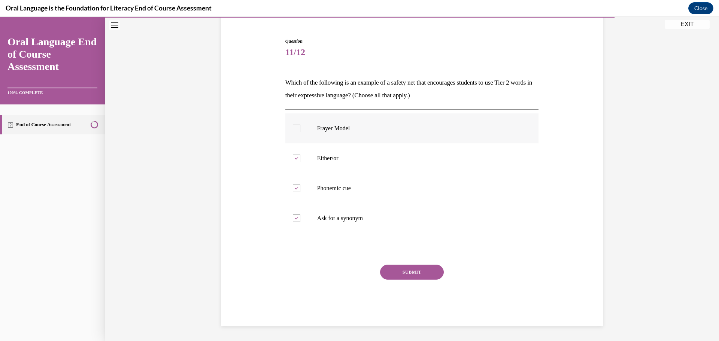
click at [294, 128] on div at bounding box center [296, 128] width 7 height 7
click at [294, 128] on input "Frayer Model" at bounding box center [296, 128] width 7 height 7
checkbox input "true"
click at [407, 270] on button "SUBMIT" at bounding box center [412, 272] width 64 height 15
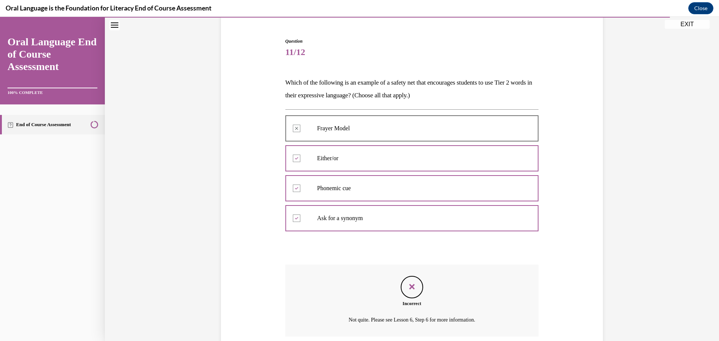
scroll to position [127, 0]
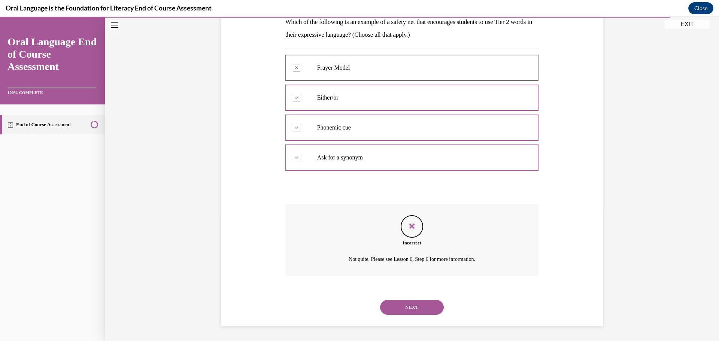
click at [413, 309] on button "NEXT" at bounding box center [412, 307] width 64 height 15
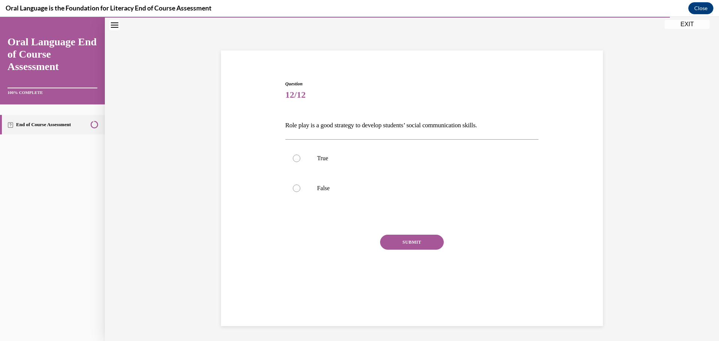
scroll to position [24, 0]
click at [293, 158] on div at bounding box center [296, 158] width 7 height 7
click at [293, 158] on input "True" at bounding box center [296, 158] width 7 height 7
radio input "true"
click at [402, 244] on button "SUBMIT" at bounding box center [412, 242] width 64 height 15
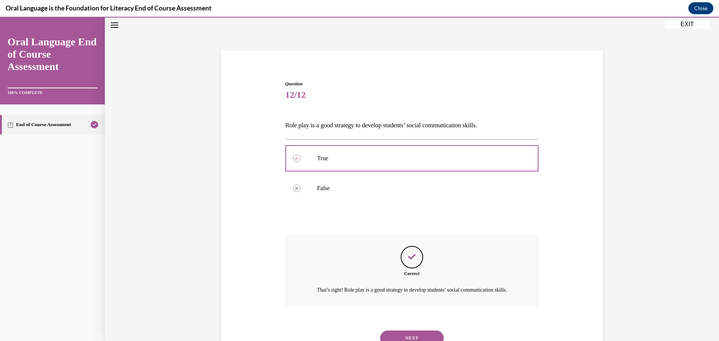
scroll to position [63, 0]
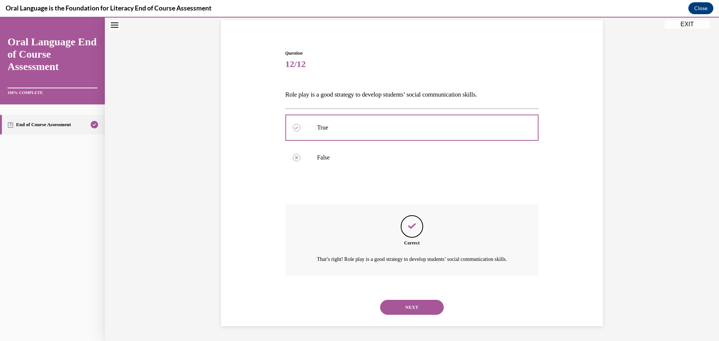
click at [421, 305] on button "NEXT" at bounding box center [412, 307] width 64 height 15
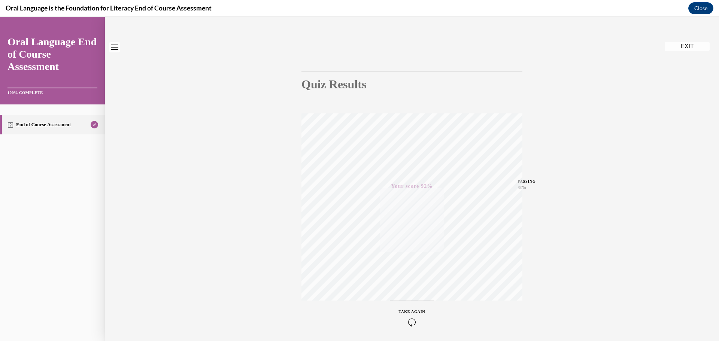
scroll to position [0, 0]
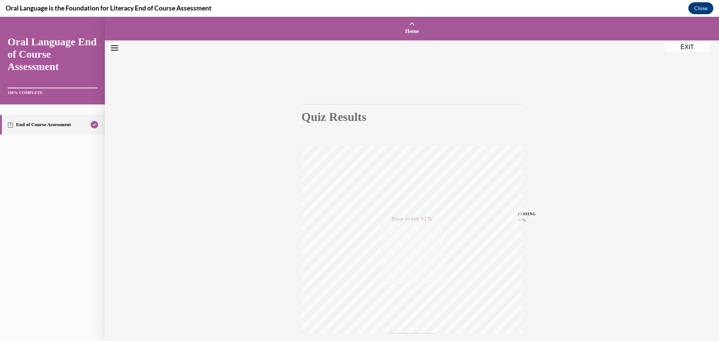
click at [684, 46] on button "EXIT" at bounding box center [687, 47] width 45 height 9
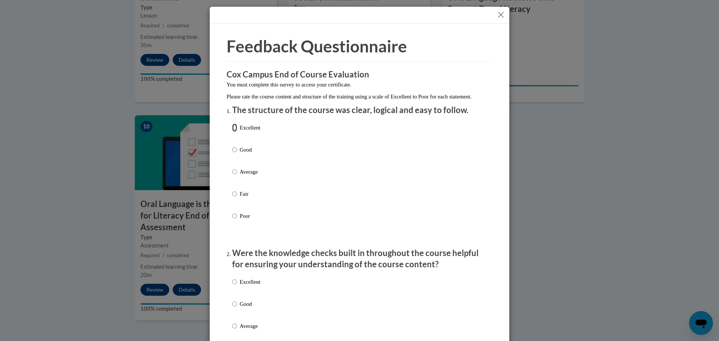
click at [232, 132] on input "Excellent" at bounding box center [234, 128] width 5 height 8
radio input "true"
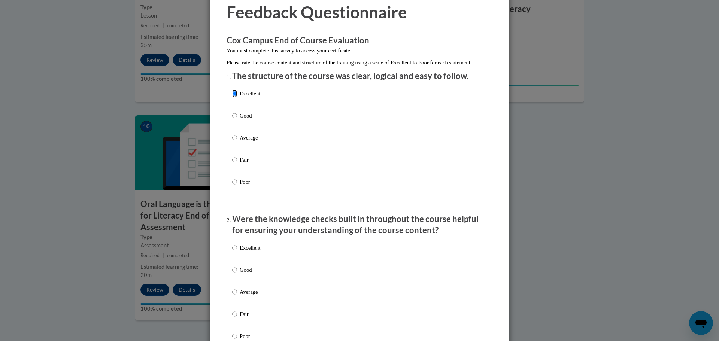
scroll to position [112, 0]
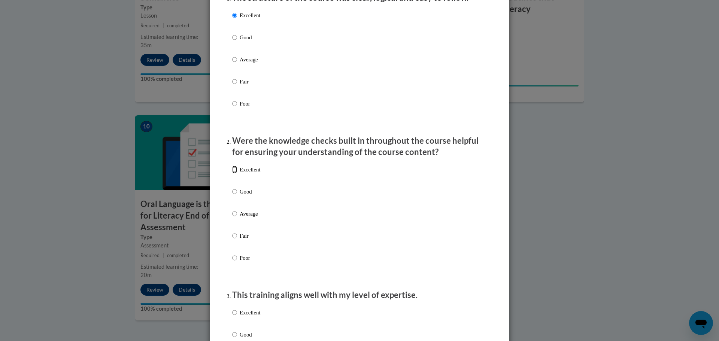
click at [232, 174] on input "Excellent" at bounding box center [234, 169] width 5 height 8
radio input "true"
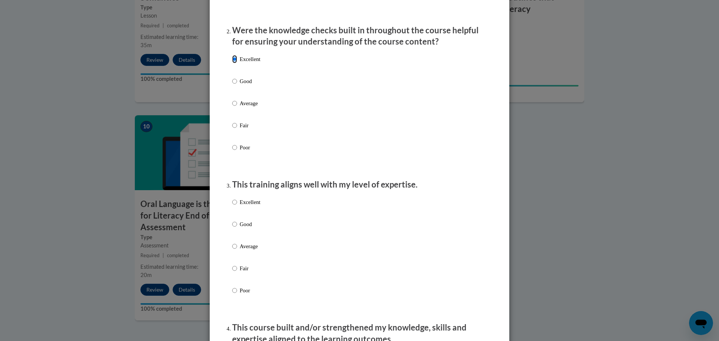
scroll to position [225, 0]
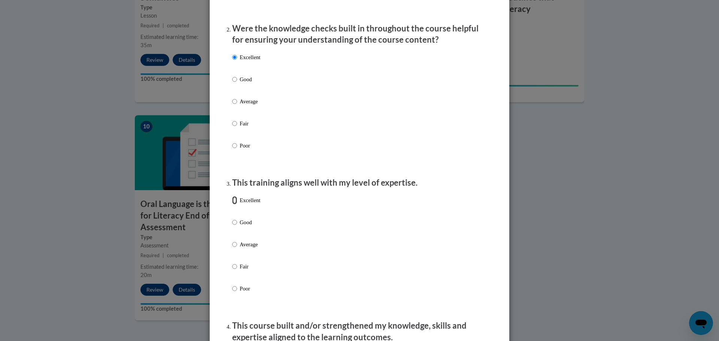
click at [234, 204] on input "Excellent" at bounding box center [234, 200] width 5 height 8
radio input "true"
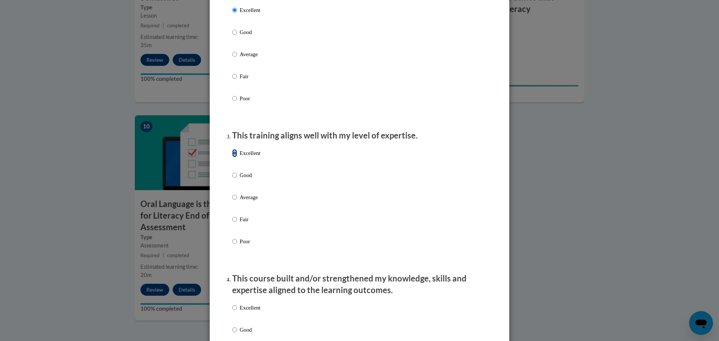
scroll to position [337, 0]
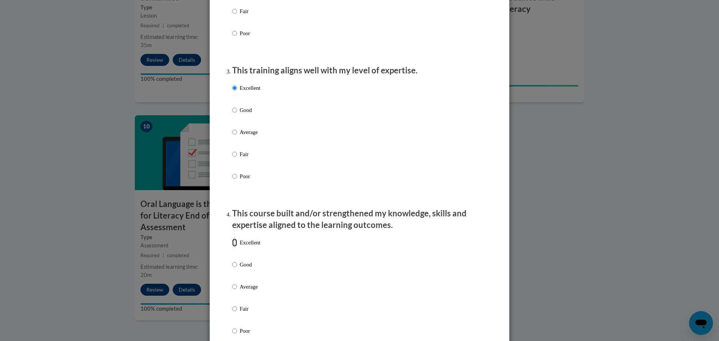
click at [233, 247] on input "Excellent" at bounding box center [234, 242] width 5 height 8
radio input "true"
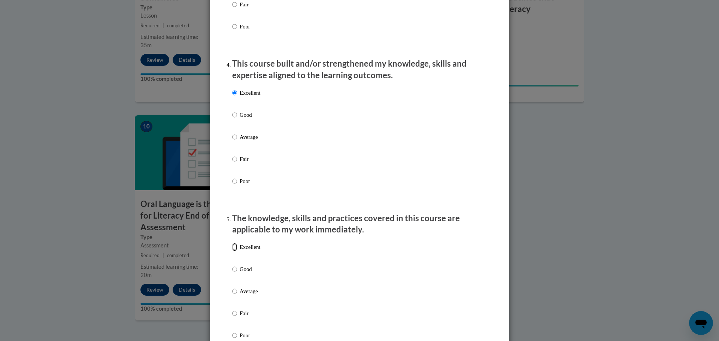
click at [232, 251] on input "Excellent" at bounding box center [234, 247] width 5 height 8
radio input "true"
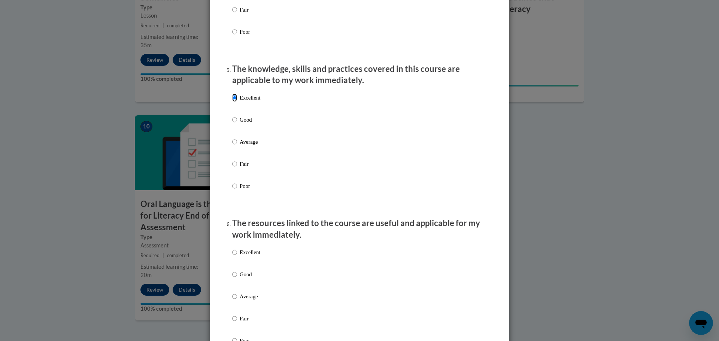
scroll to position [636, 0]
click at [233, 256] on input "Excellent" at bounding box center [234, 252] width 5 height 8
radio input "true"
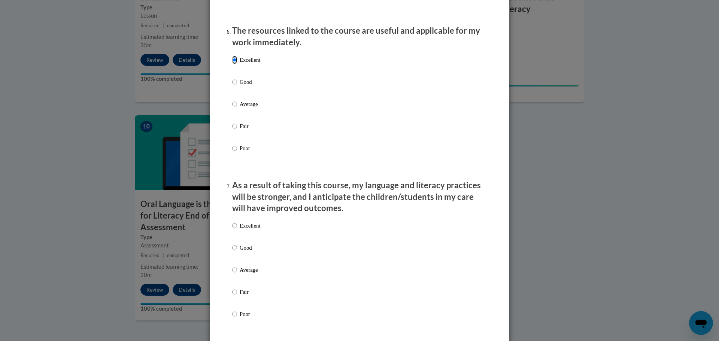
scroll to position [861, 0]
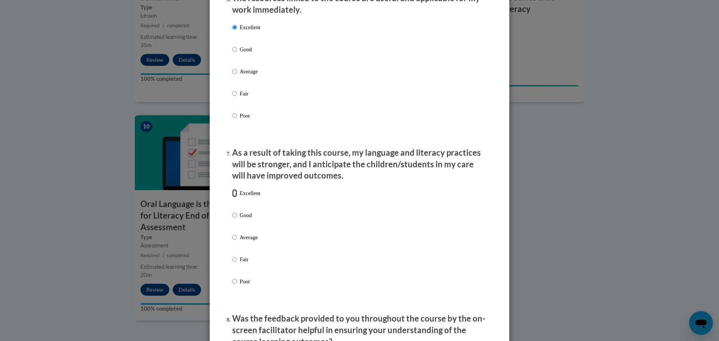
click at [234, 197] on input "Excellent" at bounding box center [234, 193] width 5 height 8
radio input "true"
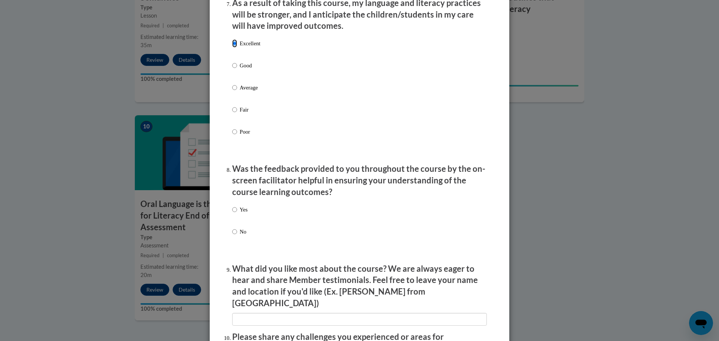
scroll to position [1161, 0]
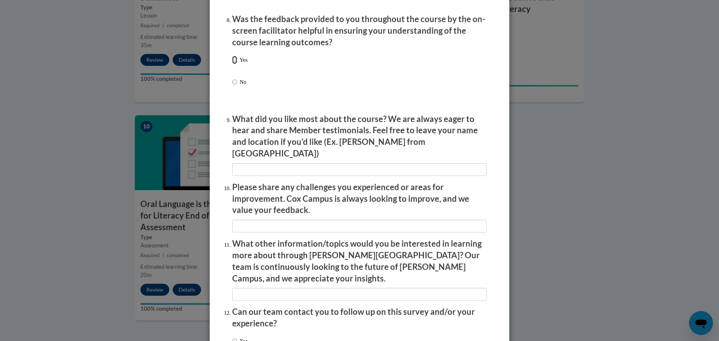
click at [232, 64] on input "Yes" at bounding box center [234, 60] width 5 height 8
radio input "true"
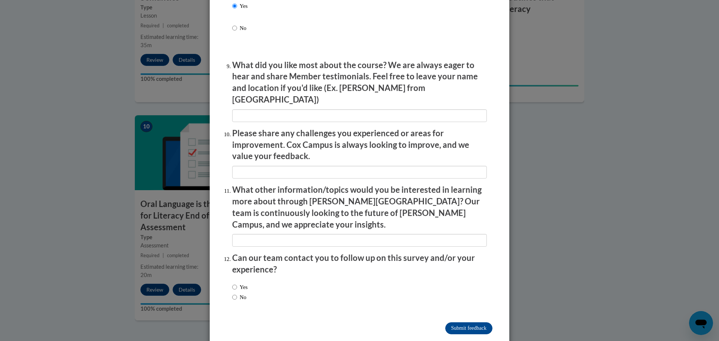
click at [234, 293] on label "No" at bounding box center [239, 297] width 14 height 8
click at [234, 293] on input "No" at bounding box center [234, 297] width 5 height 8
radio input "true"
click at [476, 322] on input "Submit feedback" at bounding box center [468, 328] width 47 height 12
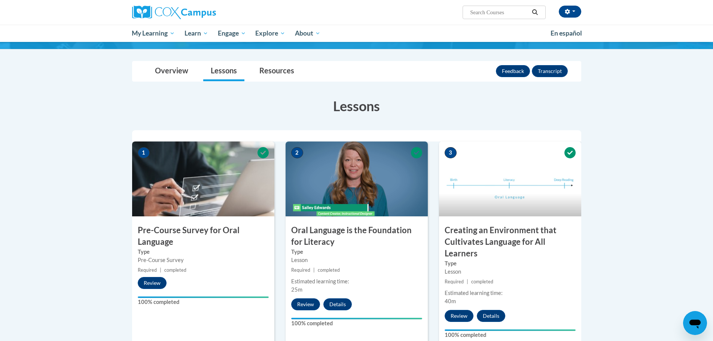
scroll to position [0, 0]
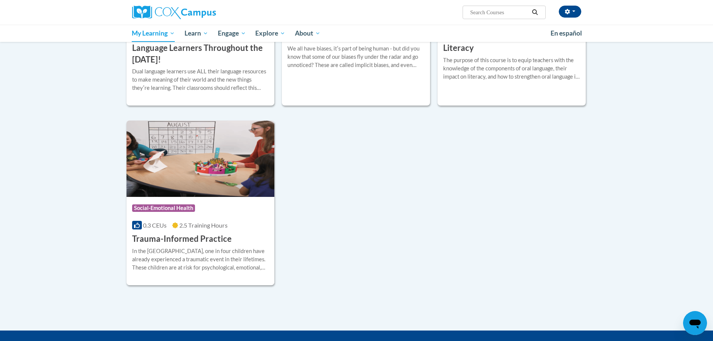
scroll to position [187, 0]
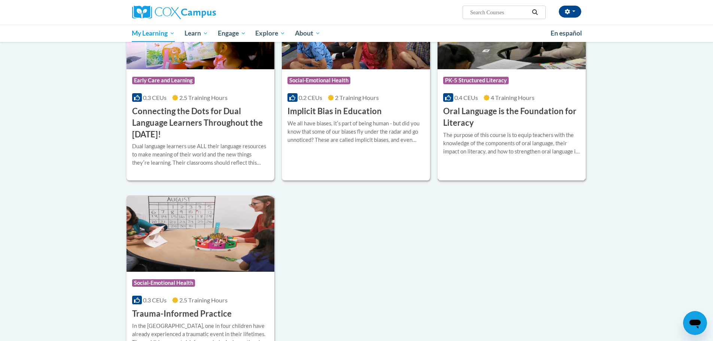
click at [495, 135] on div "The purpose of this course is to equip teachers with the knowledge of the compo…" at bounding box center [511, 143] width 137 height 25
